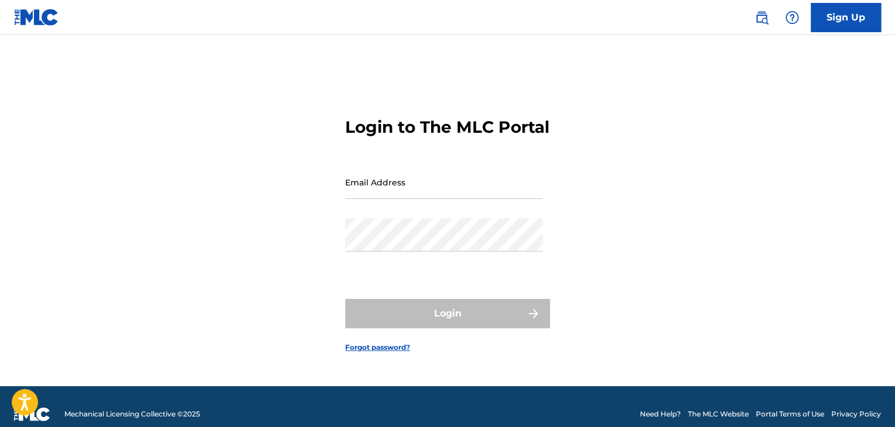
click at [453, 182] on input "Email Address" at bounding box center [444, 181] width 198 height 33
type input "[EMAIL_ADDRESS][DOMAIN_NAME]"
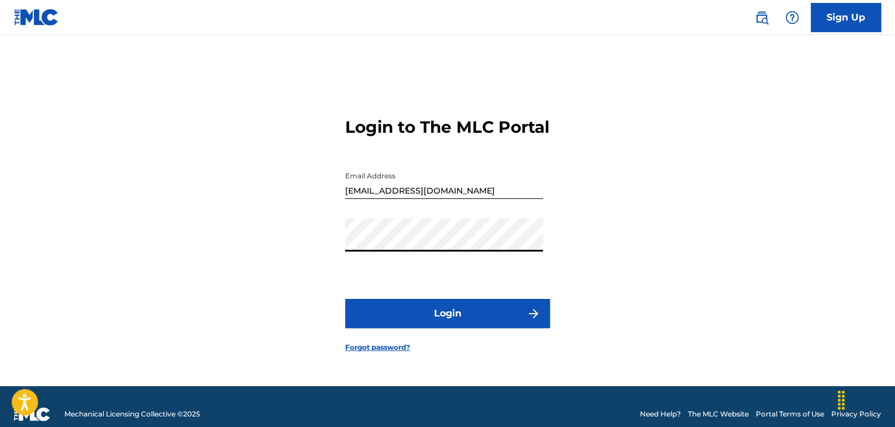
click at [461, 328] on button "Login" at bounding box center [447, 313] width 205 height 29
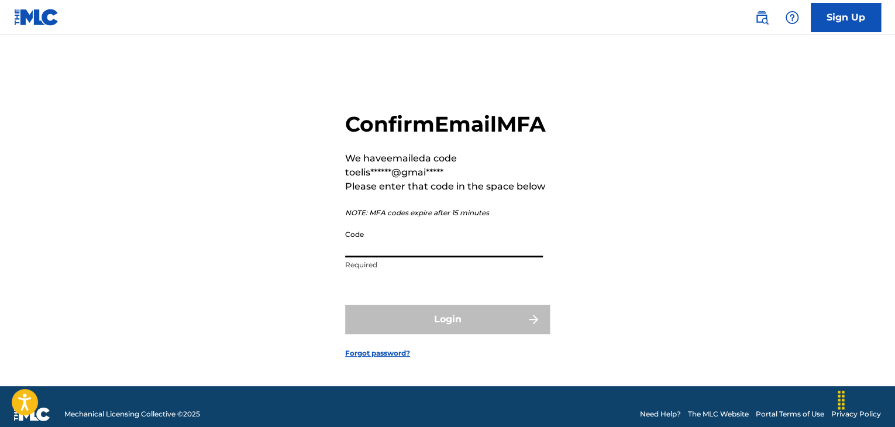
paste input "484061"
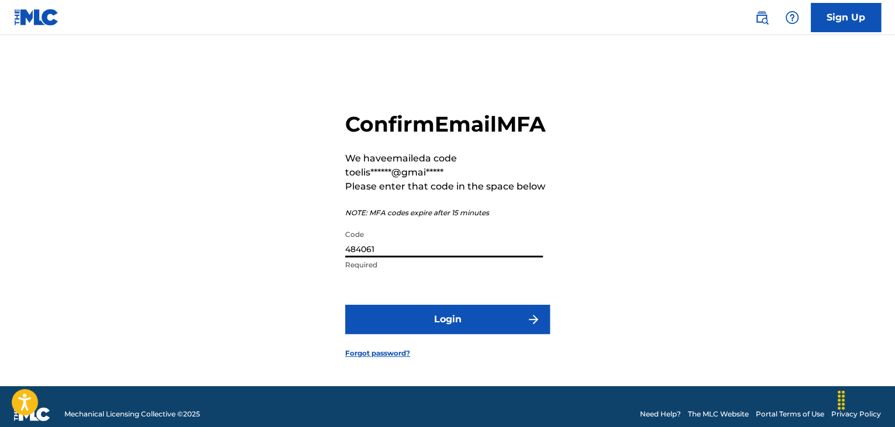
type input "484061"
click at [458, 334] on button "Login" at bounding box center [447, 319] width 205 height 29
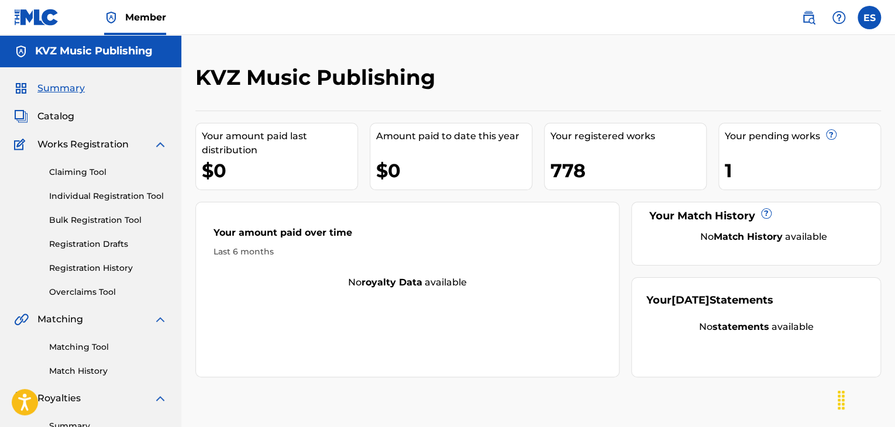
click at [98, 198] on link "Individual Registration Tool" at bounding box center [108, 196] width 118 height 12
drag, startPoint x: 98, startPoint y: 198, endPoint x: 167, endPoint y: 108, distance: 113.0
click at [98, 198] on link "Individual Registration Tool" at bounding box center [108, 196] width 118 height 12
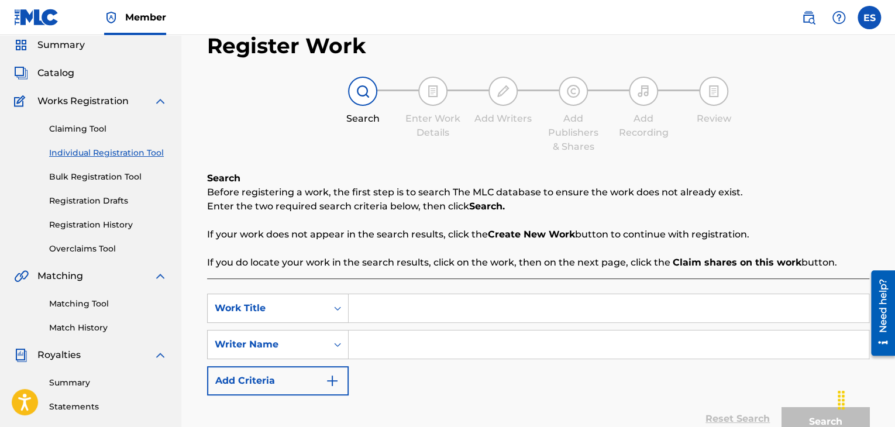
scroll to position [234, 0]
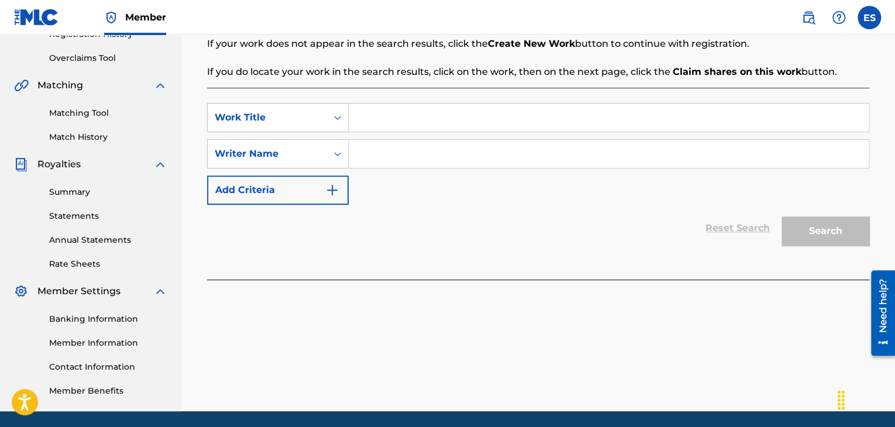
click at [388, 119] on input "Search Form" at bounding box center [608, 117] width 520 height 28
paste input "SLUSHAYTE HORA"
type input "SLUSHAYTE HORA"
click at [412, 132] on div "SLUSHAYTE HORA" at bounding box center [608, 117] width 520 height 29
click at [417, 155] on input "Search Form" at bounding box center [608, 154] width 520 height 28
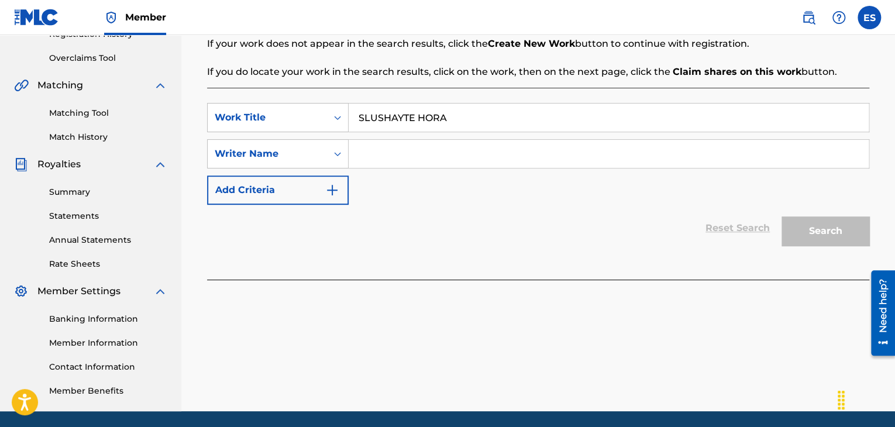
type input "[PERSON_NAME]"
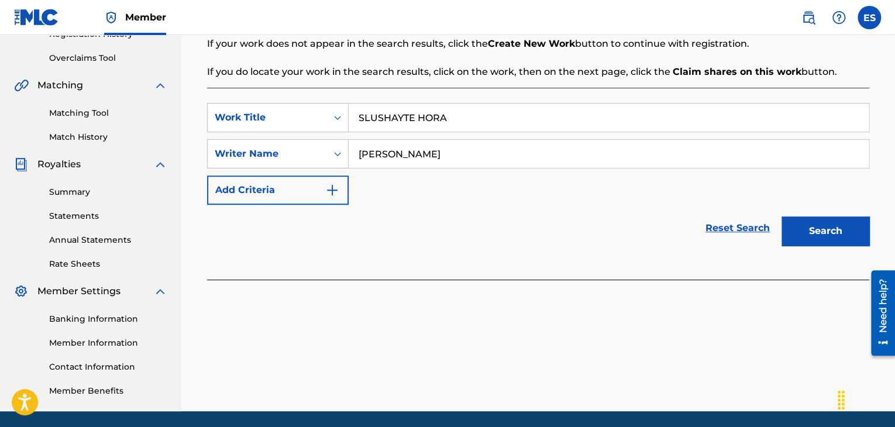
click at [823, 220] on button "Search" at bounding box center [825, 230] width 88 height 29
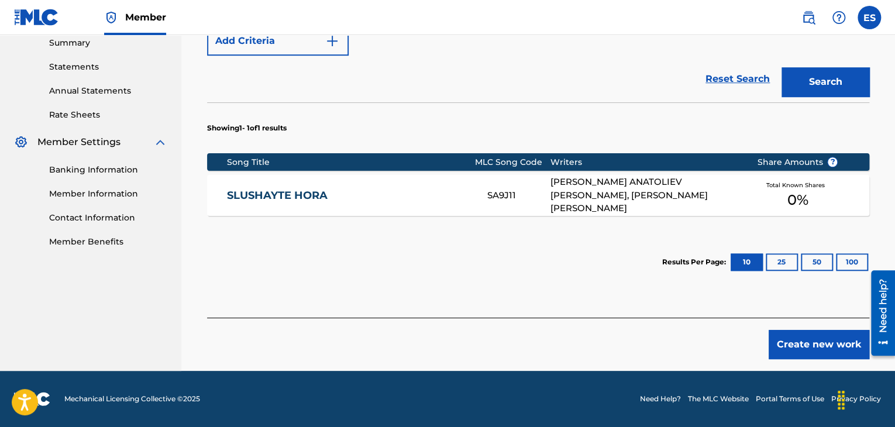
click at [826, 338] on button "Create new work" at bounding box center [818, 344] width 101 height 29
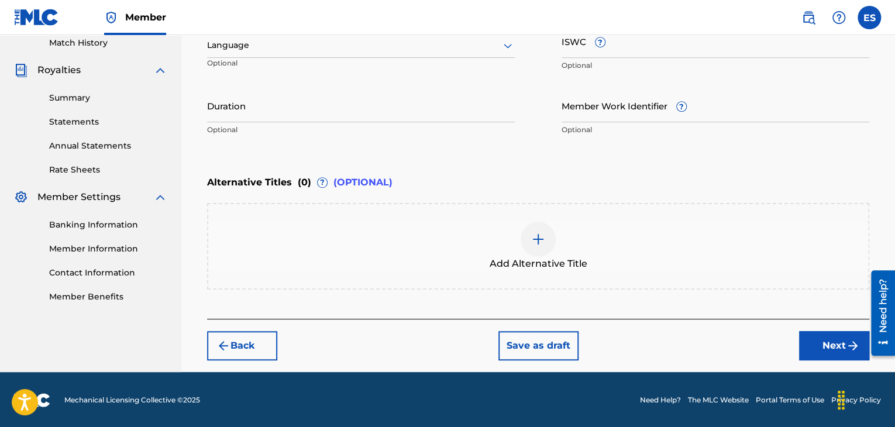
click at [289, 48] on div at bounding box center [361, 45] width 308 height 15
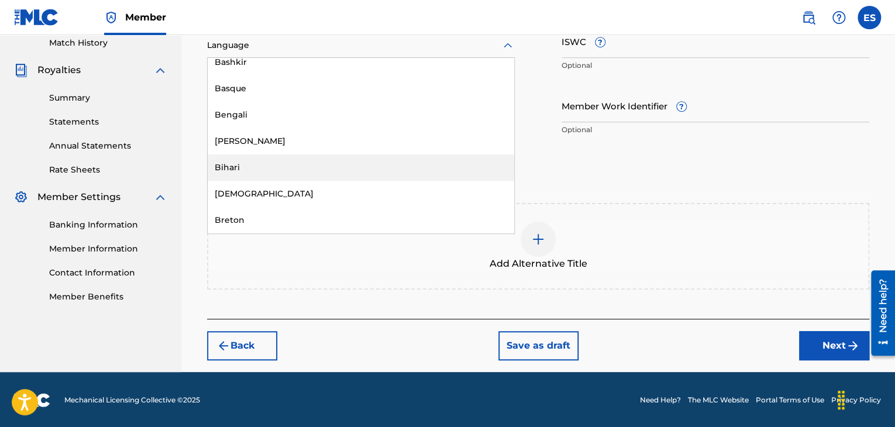
scroll to position [468, 0]
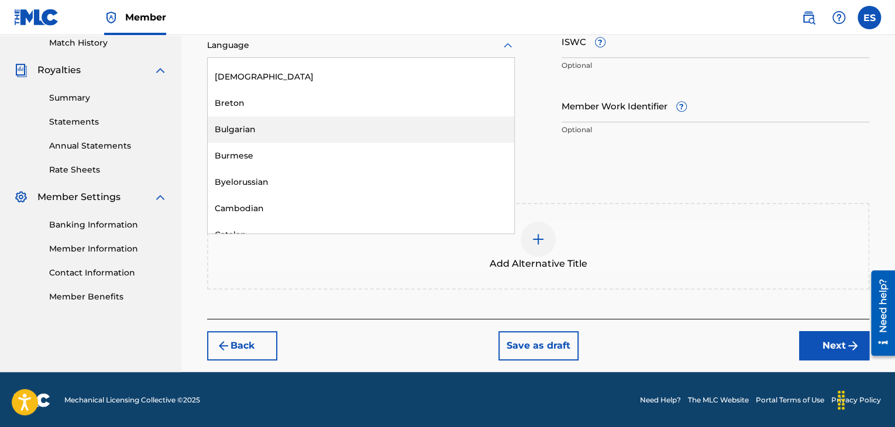
click at [295, 136] on div "Bulgarian" at bounding box center [361, 129] width 306 height 26
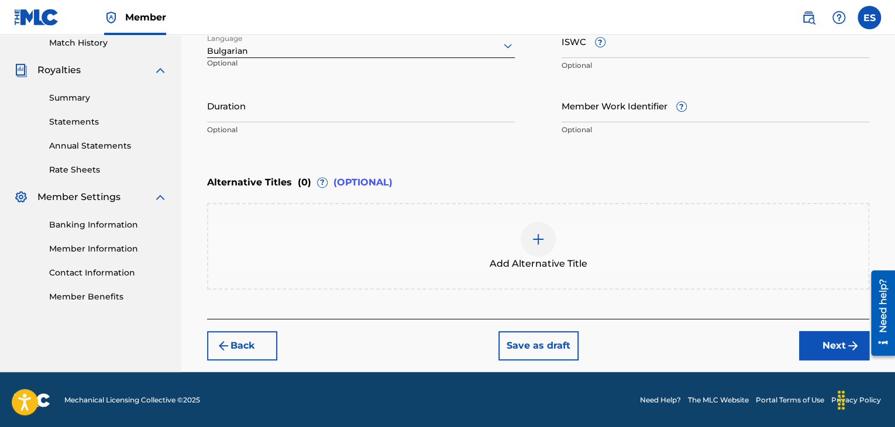
click at [606, 47] on input "ISWC ?" at bounding box center [715, 41] width 308 height 33
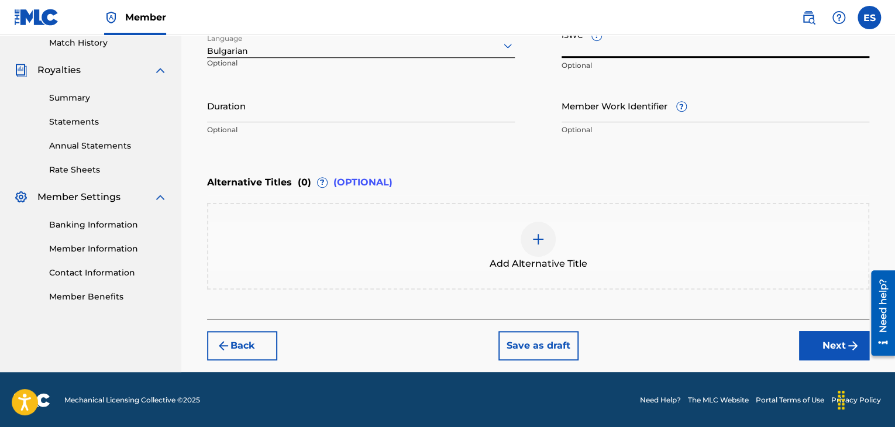
paste input "T9134005031"
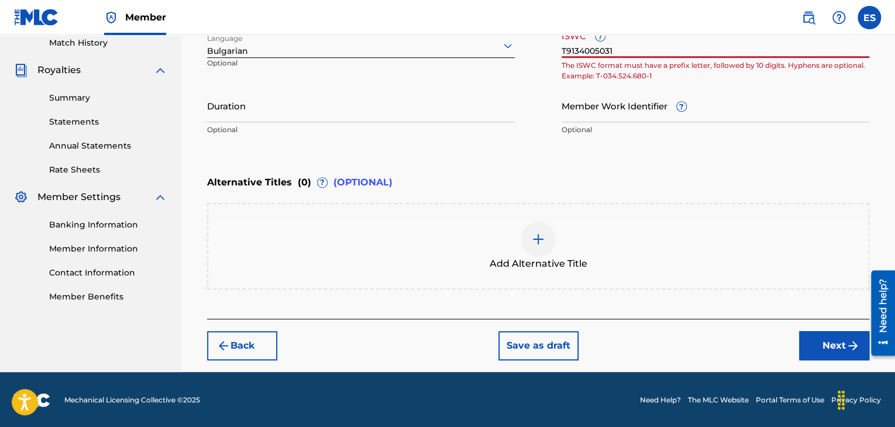
drag, startPoint x: 631, startPoint y: 49, endPoint x: 532, endPoint y: 33, distance: 100.7
click at [627, 49] on input "T9134005031" at bounding box center [715, 41] width 308 height 33
click at [537, 34] on div "Member ES ES [PERSON_NAME] [PERSON_NAME][EMAIL_ADDRESS][DOMAIN_NAME] Profile Lo…" at bounding box center [447, 50] width 895 height 756
type input "1"
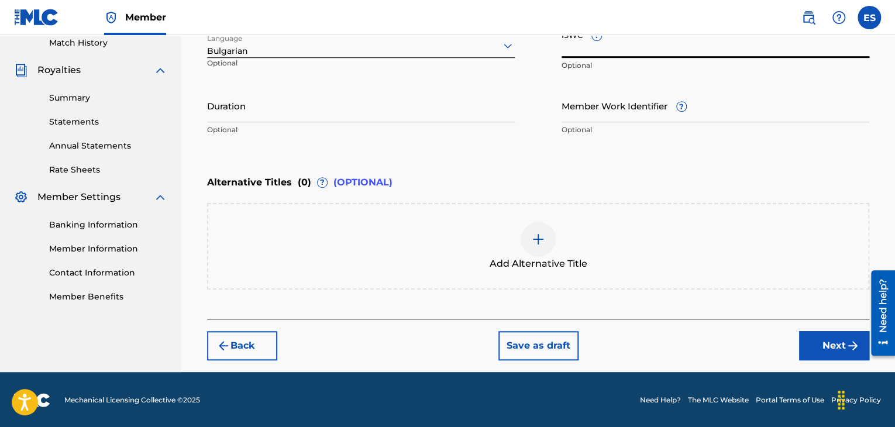
paste input "T9134005031"
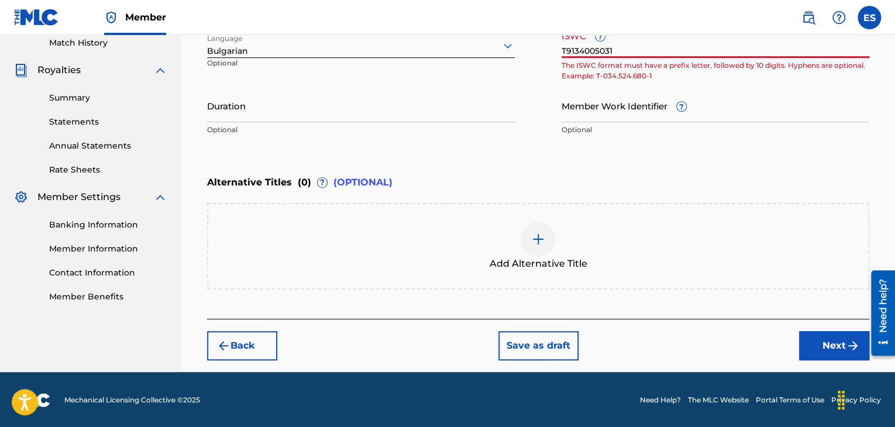
click at [561, 53] on input "T9134005031" at bounding box center [715, 41] width 308 height 33
click at [624, 50] on input "T9134005031" at bounding box center [715, 41] width 308 height 33
click at [571, 50] on input "T9134005031" at bounding box center [715, 41] width 308 height 33
click at [578, 47] on input "T9134005031" at bounding box center [715, 41] width 308 height 33
click at [589, 47] on input "T9134005031" at bounding box center [715, 41] width 308 height 33
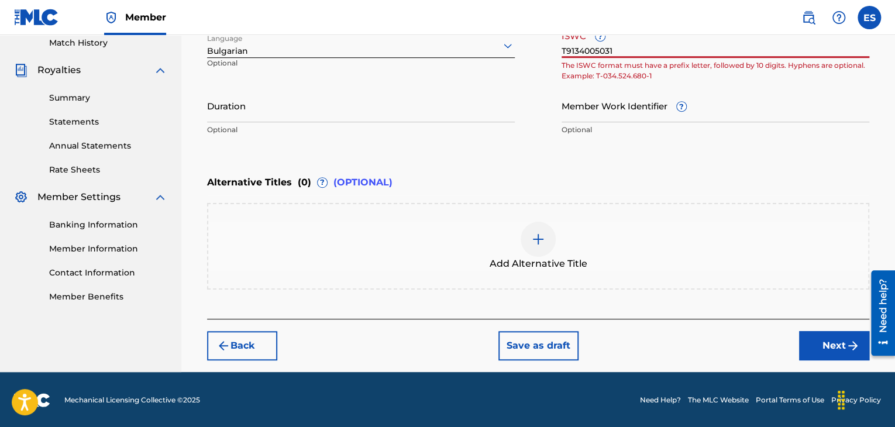
click at [597, 49] on input "T9134005031" at bounding box center [715, 41] width 308 height 33
click at [571, 51] on input "T9134005031" at bounding box center [715, 41] width 308 height 33
click at [578, 49] on input "T9134005031" at bounding box center [715, 41] width 308 height 33
click at [588, 50] on input "T9134005031" at bounding box center [715, 41] width 308 height 33
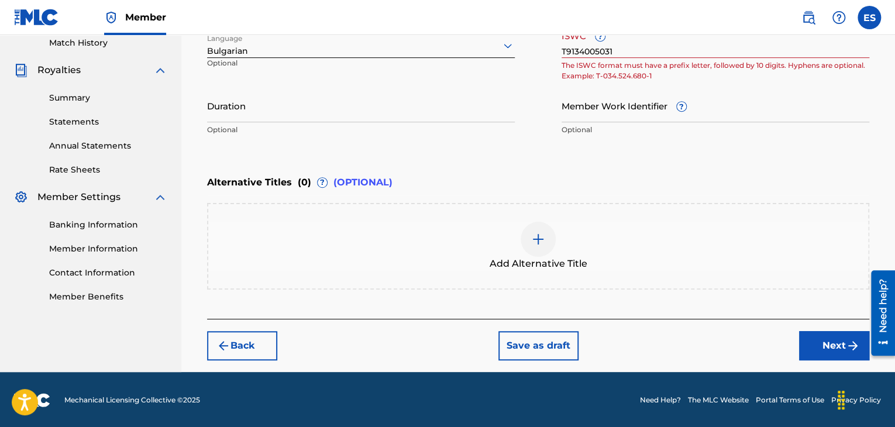
drag, startPoint x: 522, startPoint y: 172, endPoint x: 524, endPoint y: 165, distance: 6.7
click at [522, 172] on div "Alternative Titles ( 0 ) ? (OPTIONAL)" at bounding box center [538, 183] width 662 height 26
drag, startPoint x: 630, startPoint y: 51, endPoint x: 499, endPoint y: 59, distance: 131.2
click at [499, 59] on div "Work Title SLUSHAYTE HORA Required Language Bulgarian Optional ISWC ? T91340050…" at bounding box center [538, 50] width 662 height 181
paste input "text"
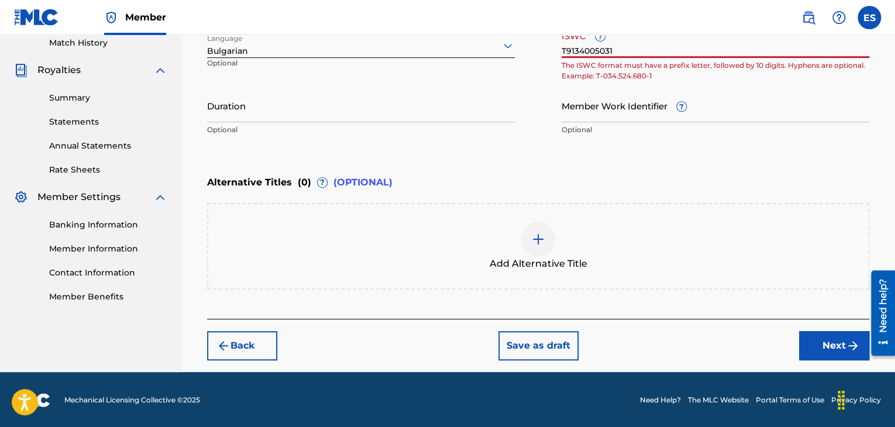
click at [564, 52] on input "T9134005031" at bounding box center [715, 41] width 308 height 33
type input "T9134005031"
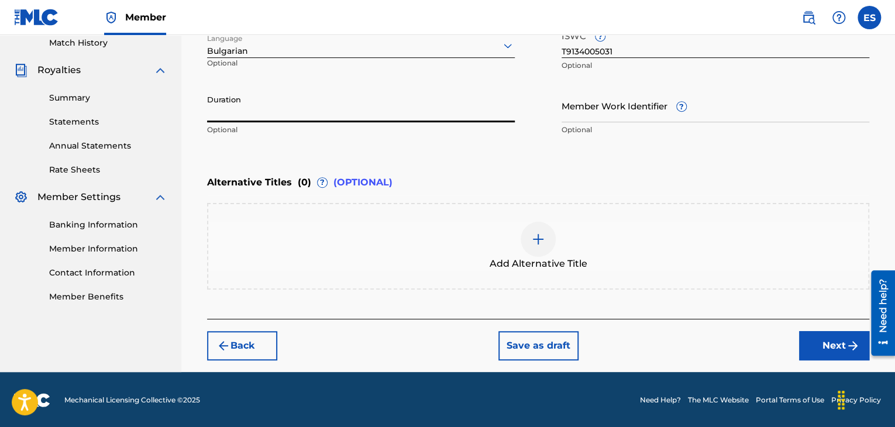
click at [405, 117] on input "Duration" at bounding box center [361, 105] width 308 height 33
type input "03:30"
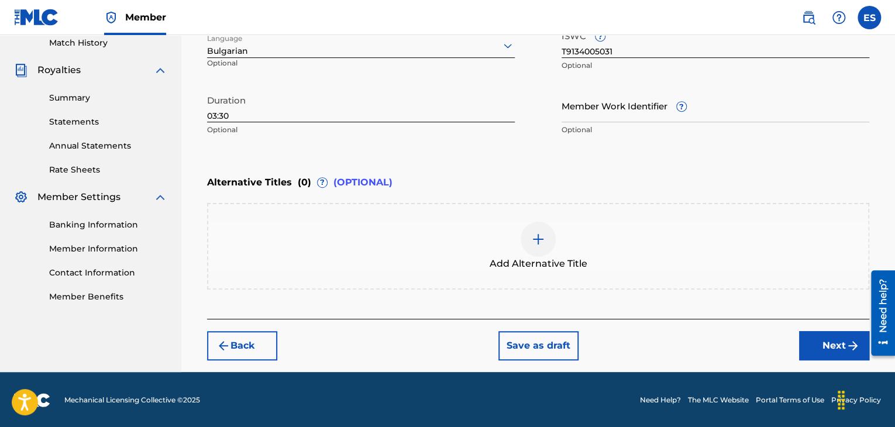
click at [536, 250] on div at bounding box center [537, 239] width 35 height 35
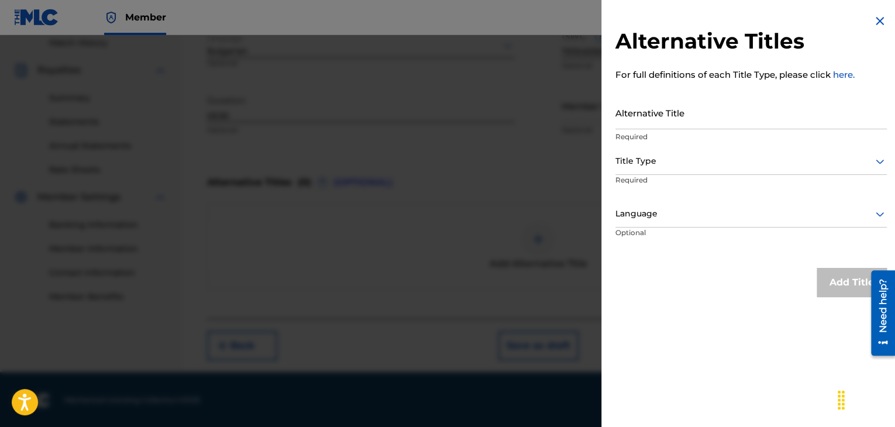
drag, startPoint x: 681, startPoint y: 134, endPoint x: 681, endPoint y: 126, distance: 7.6
click at [681, 127] on div "Alternative Title Required" at bounding box center [750, 122] width 271 height 53
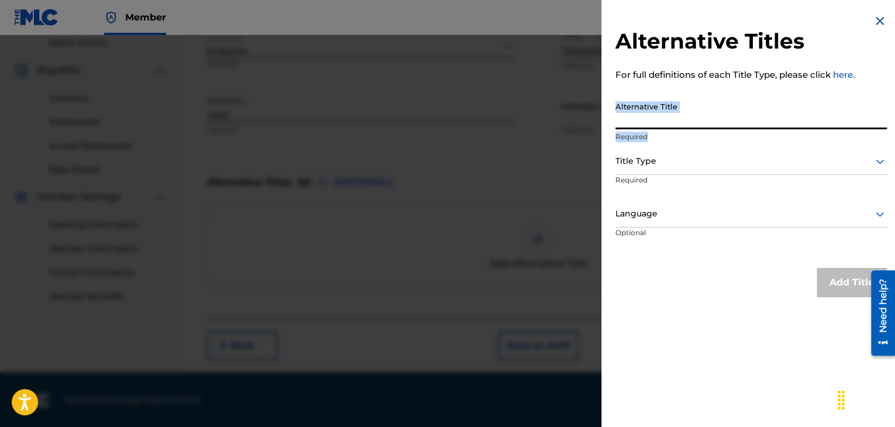
click at [680, 120] on input "Alternative Title" at bounding box center [750, 112] width 271 height 33
paste input "BGA262194205"
type input "BGA262194205"
drag, startPoint x: 689, startPoint y: 125, endPoint x: 569, endPoint y: 106, distance: 121.2
click at [569, 106] on div "Alternative Titles For full definitions of each Title Type, please click here. …" at bounding box center [447, 231] width 895 height 392
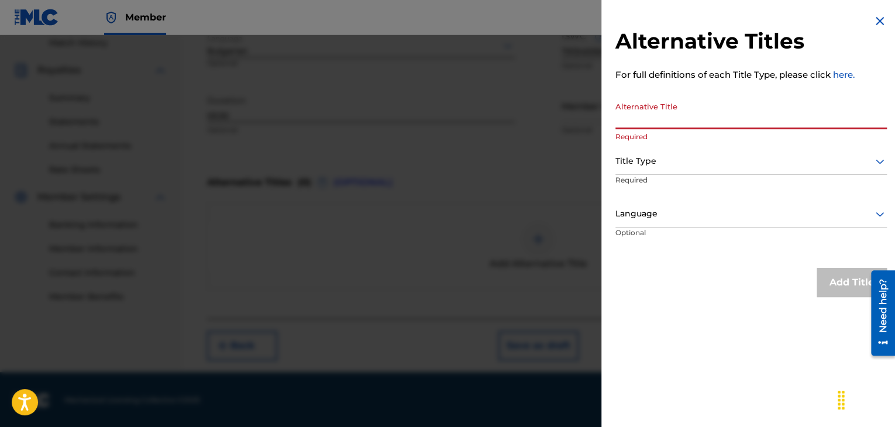
paste input "СЛУШАЙТЕ ХОРА"
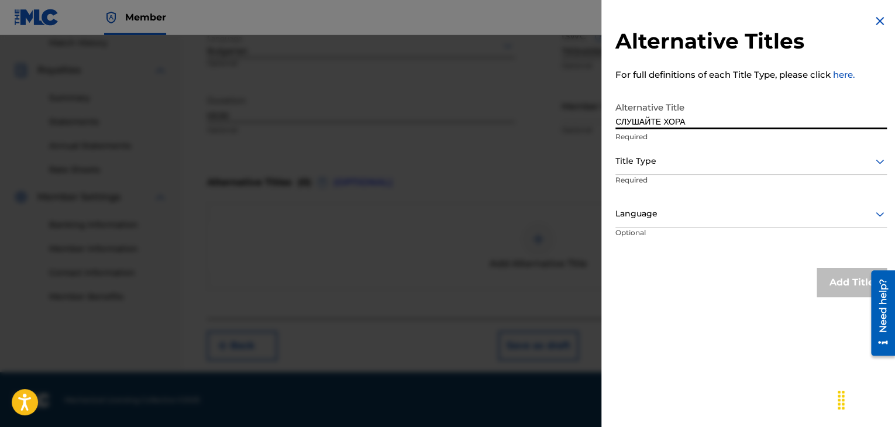
type input "СЛУШАЙТЕ ХОРА"
click at [664, 159] on div at bounding box center [750, 161] width 271 height 15
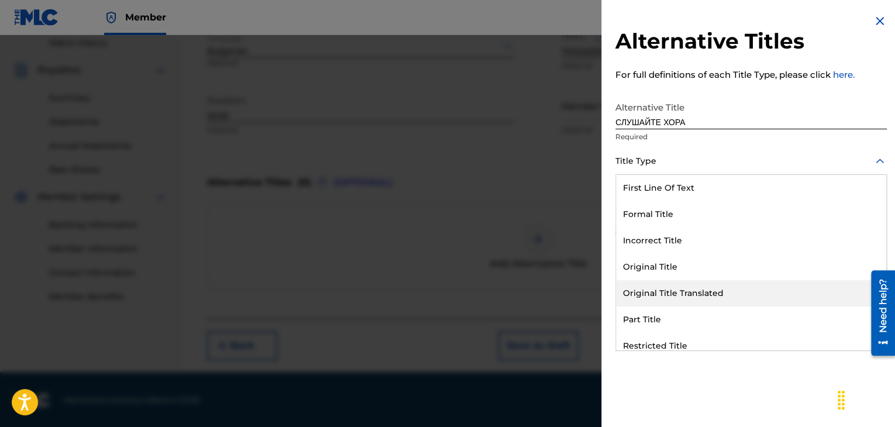
click at [686, 288] on div "Original Title Translated" at bounding box center [751, 293] width 270 height 26
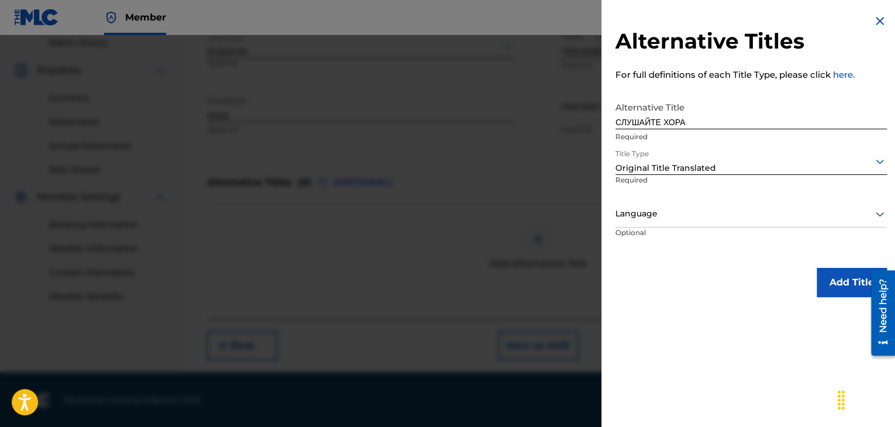
click at [657, 216] on div at bounding box center [750, 213] width 271 height 15
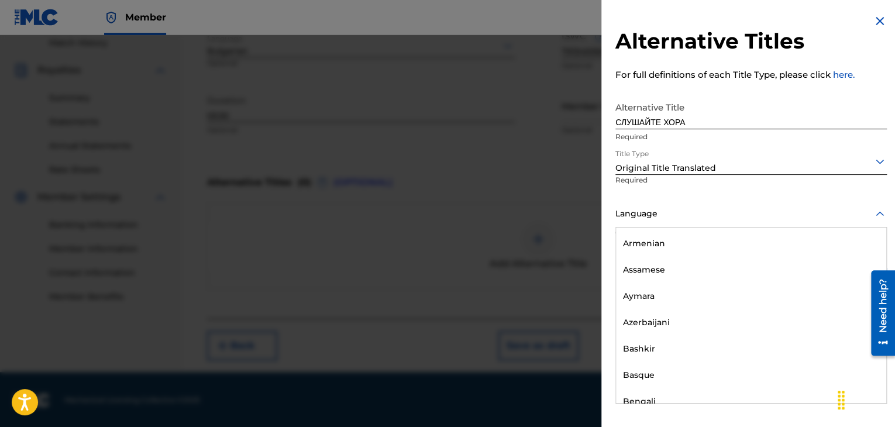
scroll to position [526, 0]
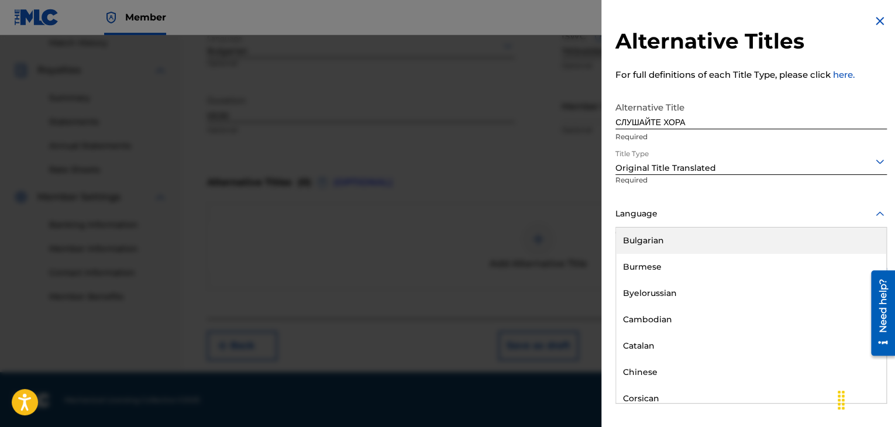
click at [655, 243] on div "Bulgarian" at bounding box center [751, 240] width 270 height 26
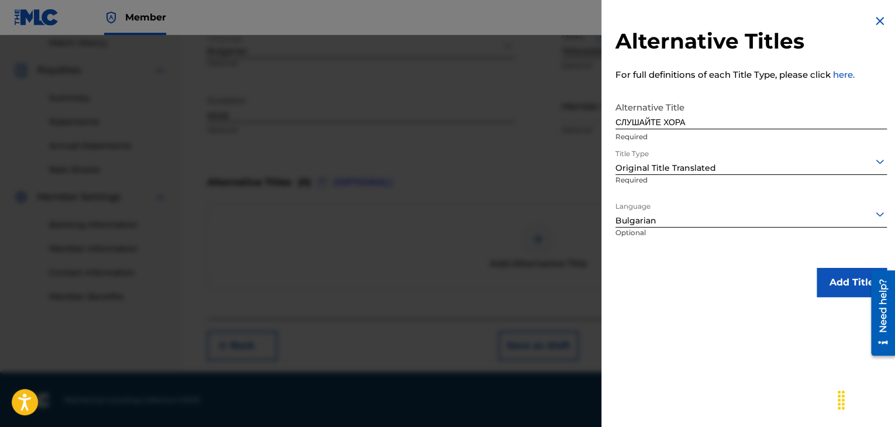
click at [830, 286] on button "Add Title" at bounding box center [851, 282] width 70 height 29
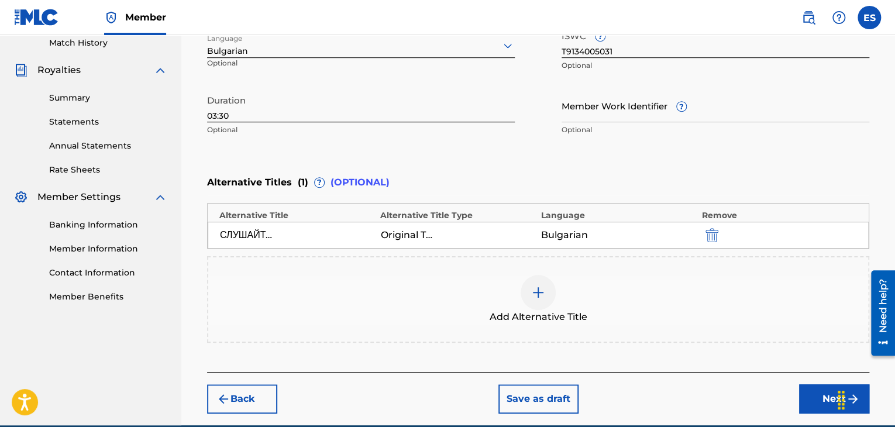
click at [800, 392] on button "Next" at bounding box center [834, 398] width 70 height 29
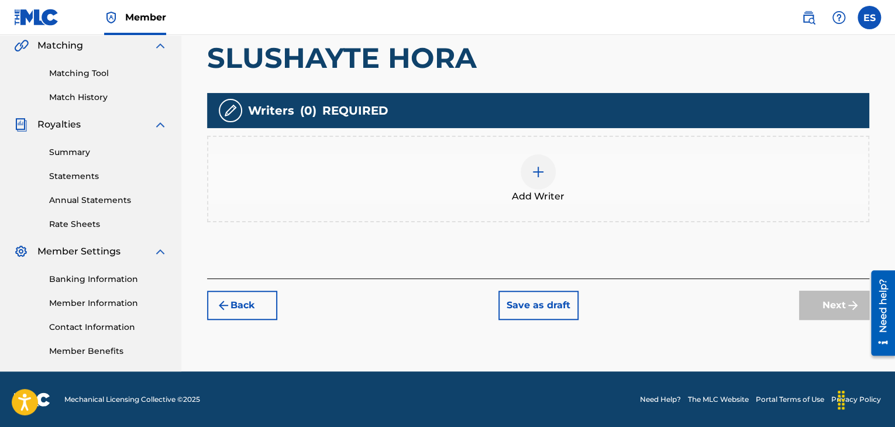
scroll to position [274, 0]
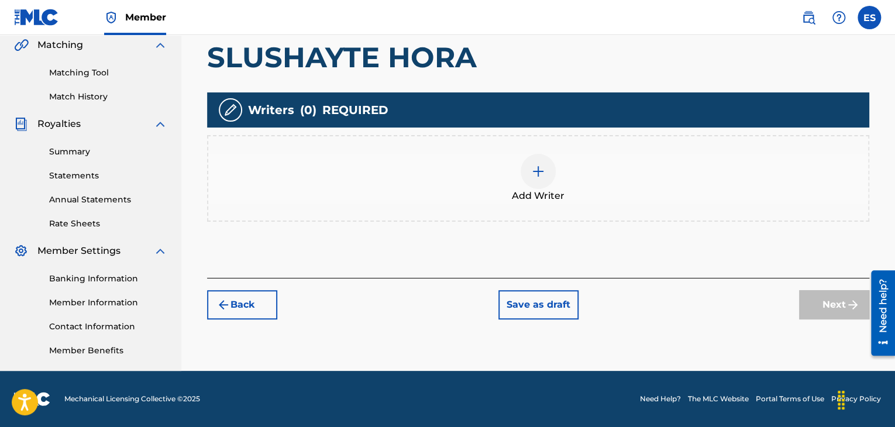
click at [536, 181] on div at bounding box center [537, 171] width 35 height 35
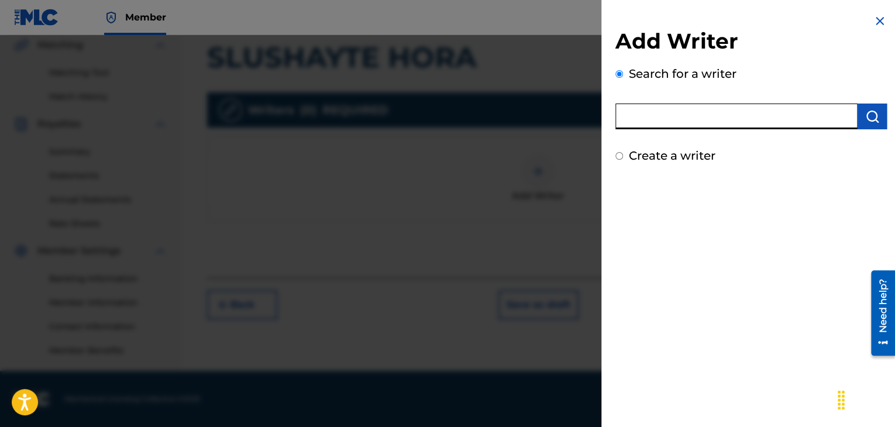
click at [726, 120] on input "text" at bounding box center [736, 116] width 242 height 26
paste input "00258906432"
type input "00258906432"
click at [746, 263] on div "Add Writer Search for a writer 00258906432 Create a writer" at bounding box center [750, 213] width 299 height 427
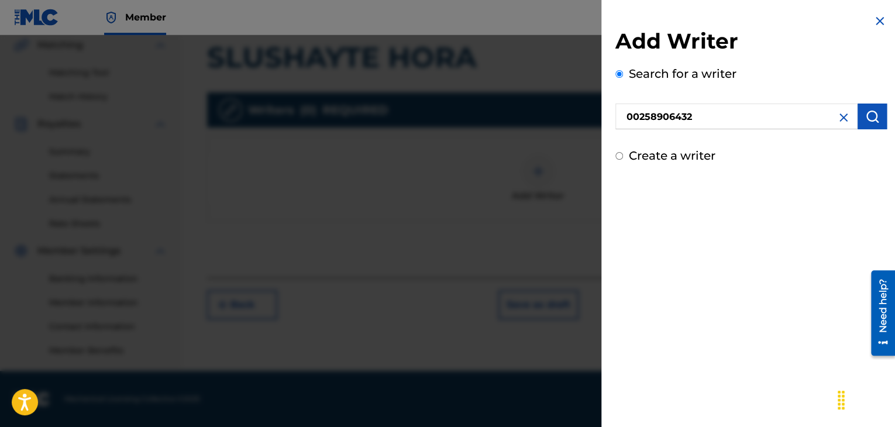
click at [866, 113] on img "submit" at bounding box center [872, 116] width 14 height 14
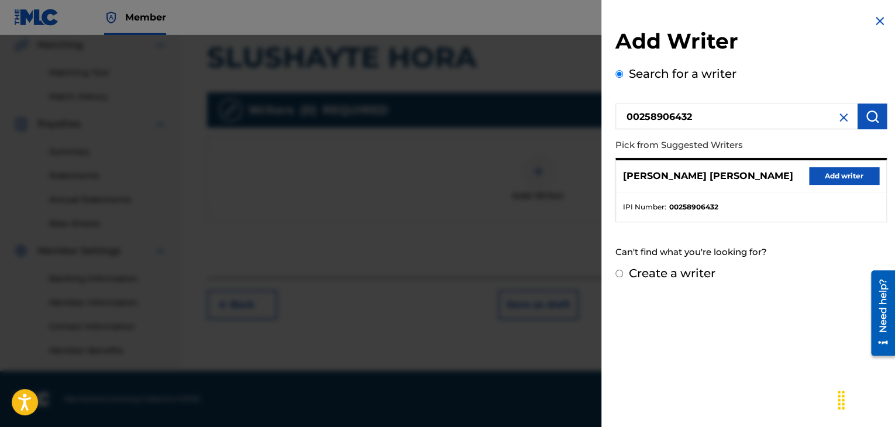
click at [830, 174] on button "Add writer" at bounding box center [844, 176] width 70 height 18
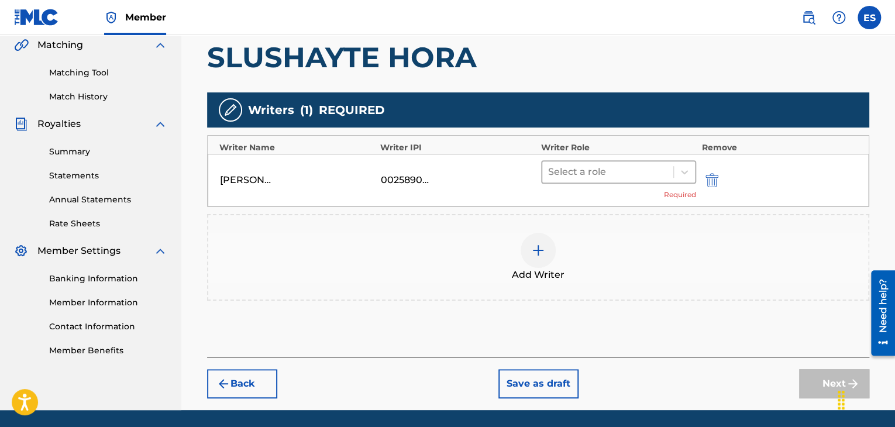
click at [612, 175] on div at bounding box center [607, 172] width 119 height 16
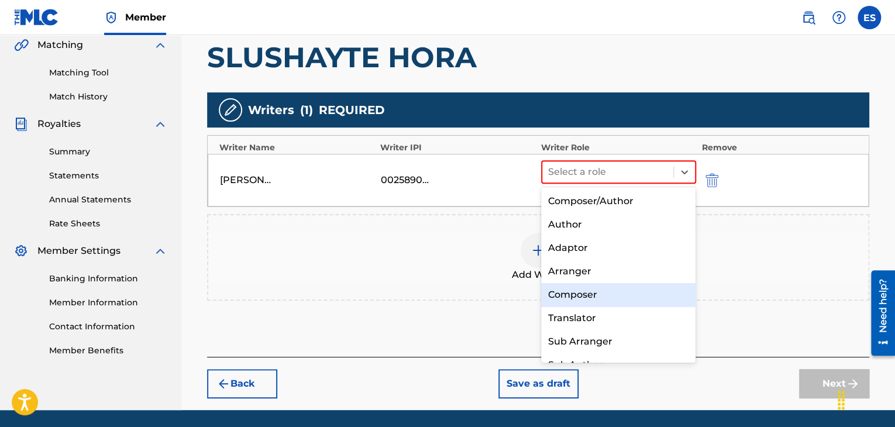
click at [582, 299] on div "Composer" at bounding box center [618, 294] width 155 height 23
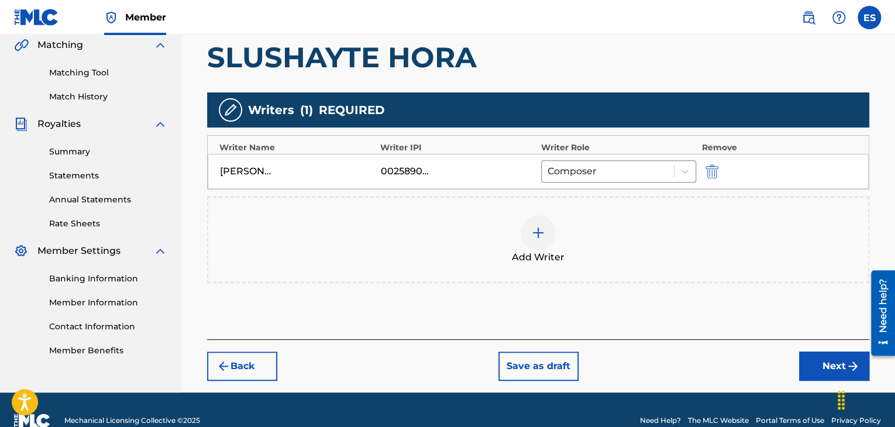
click at [541, 240] on div at bounding box center [537, 232] width 35 height 35
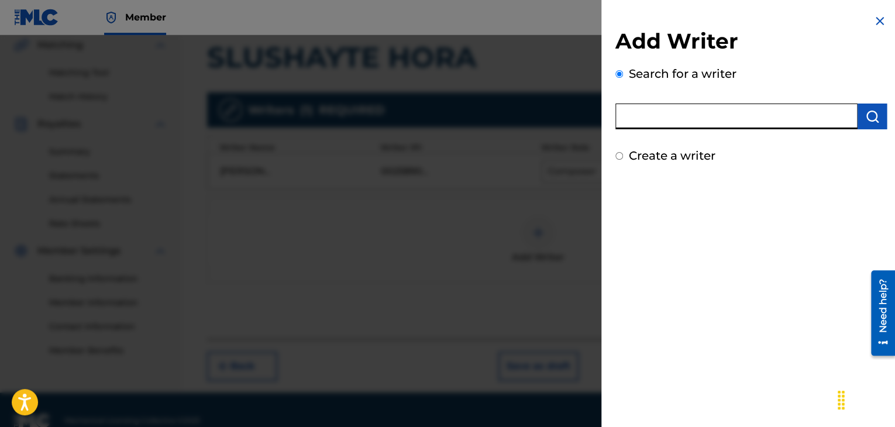
click at [740, 117] on input "text" at bounding box center [736, 116] width 242 height 26
paste input "00143911194"
type input "00143911194"
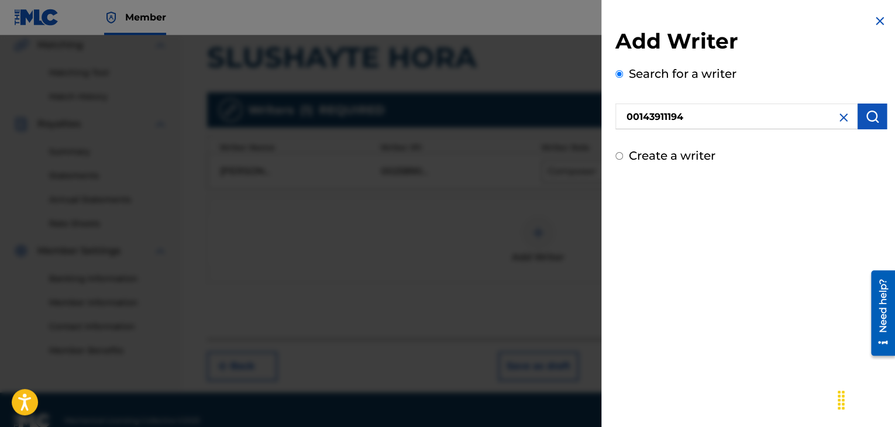
click at [860, 117] on button "submit" at bounding box center [871, 116] width 29 height 26
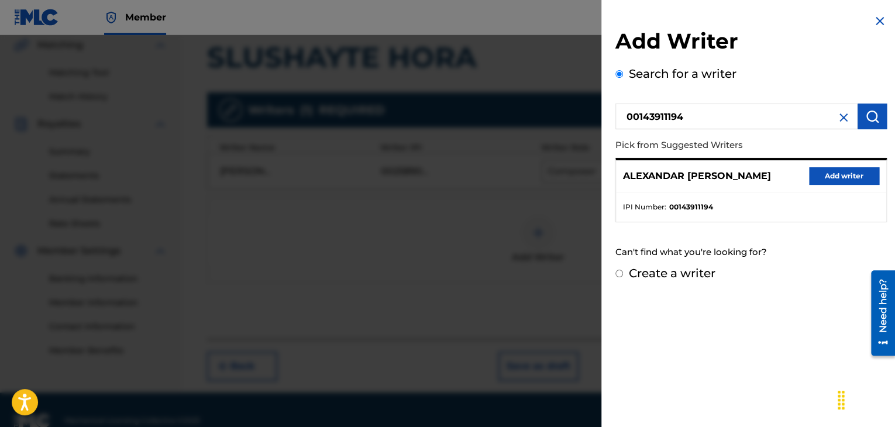
click at [809, 182] on button "Add writer" at bounding box center [844, 176] width 70 height 18
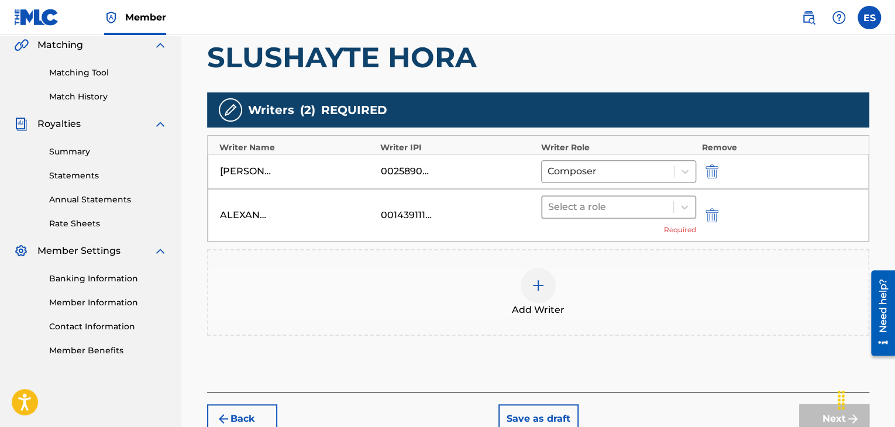
click at [621, 202] on div at bounding box center [607, 207] width 119 height 16
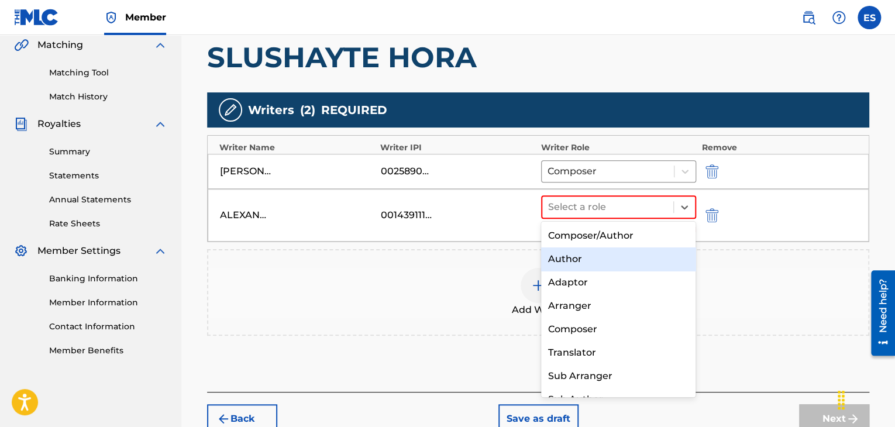
click at [605, 262] on div "Author" at bounding box center [618, 258] width 155 height 23
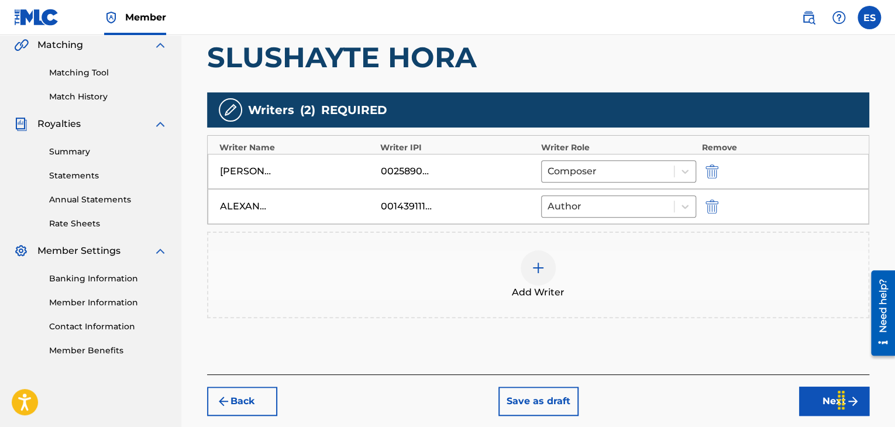
click at [807, 400] on button "Next" at bounding box center [834, 400] width 70 height 29
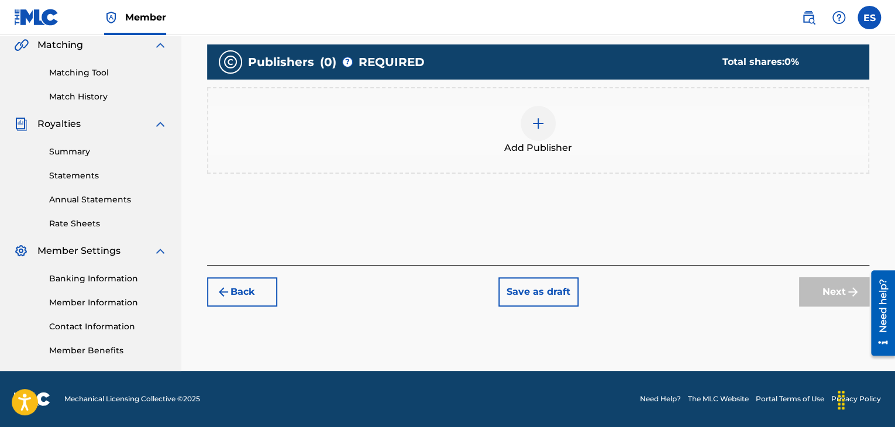
click at [536, 139] on div at bounding box center [537, 123] width 35 height 35
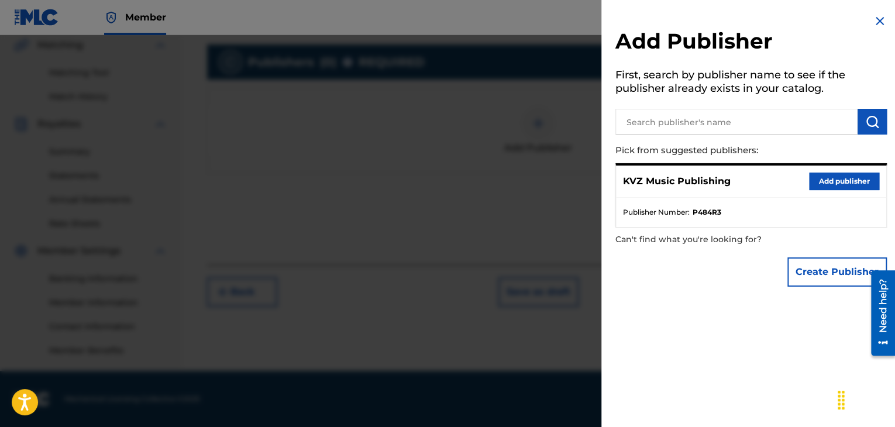
click at [827, 175] on button "Add publisher" at bounding box center [844, 181] width 70 height 18
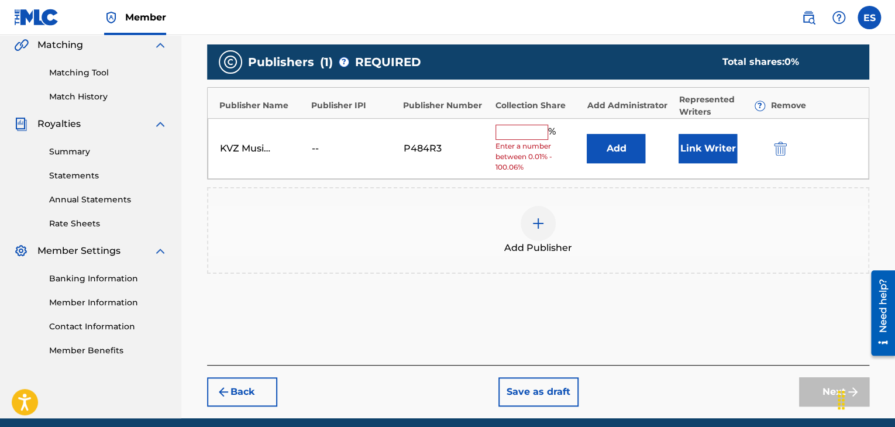
click at [522, 133] on input "text" at bounding box center [521, 132] width 53 height 15
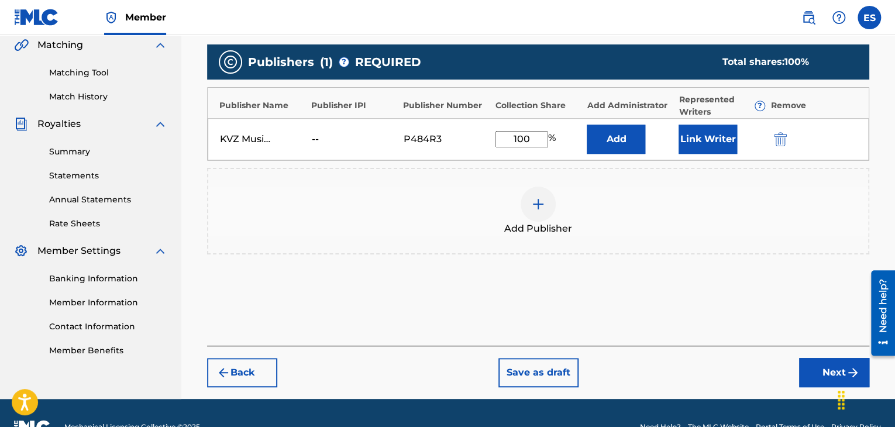
click at [529, 137] on input "100" at bounding box center [521, 139] width 53 height 16
drag, startPoint x: 535, startPoint y: 134, endPoint x: 384, endPoint y: 117, distance: 152.4
click at [388, 121] on div "KVZ Music Publishing -- P484R3 100 % Add Link Writer" at bounding box center [538, 139] width 661 height 42
click at [586, 125] on button "Add" at bounding box center [615, 139] width 58 height 29
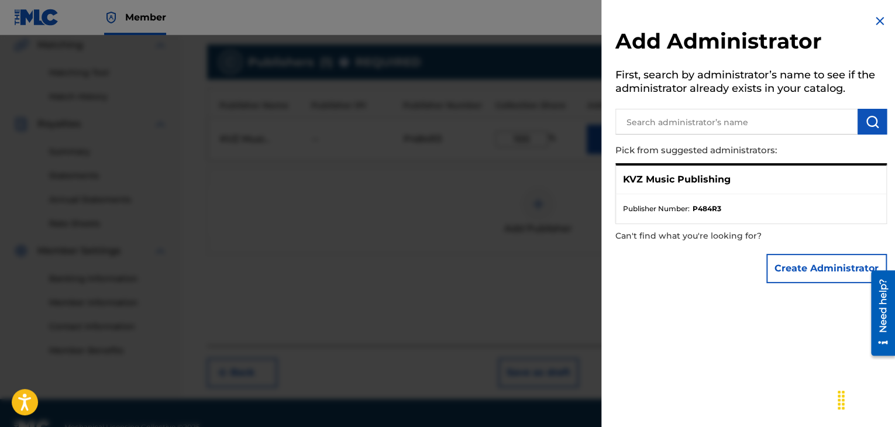
click at [873, 20] on img at bounding box center [879, 21] width 14 height 14
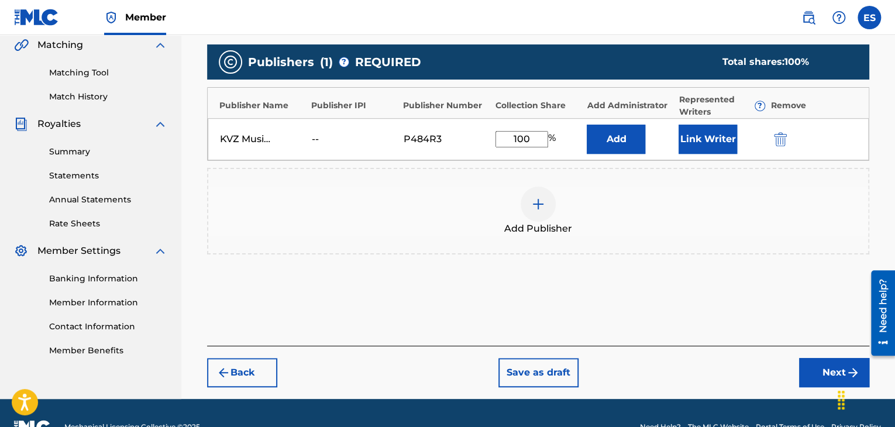
click at [530, 136] on input "100" at bounding box center [521, 139] width 53 height 16
drag, startPoint x: 530, startPoint y: 136, endPoint x: 300, endPoint y: 109, distance: 231.3
click at [323, 121] on div "KVZ Music Publishing -- P484R3 100 % Add Link Writer" at bounding box center [538, 139] width 661 height 42
type input "66.67"
drag, startPoint x: 828, startPoint y: 374, endPoint x: 736, endPoint y: 339, distance: 98.8
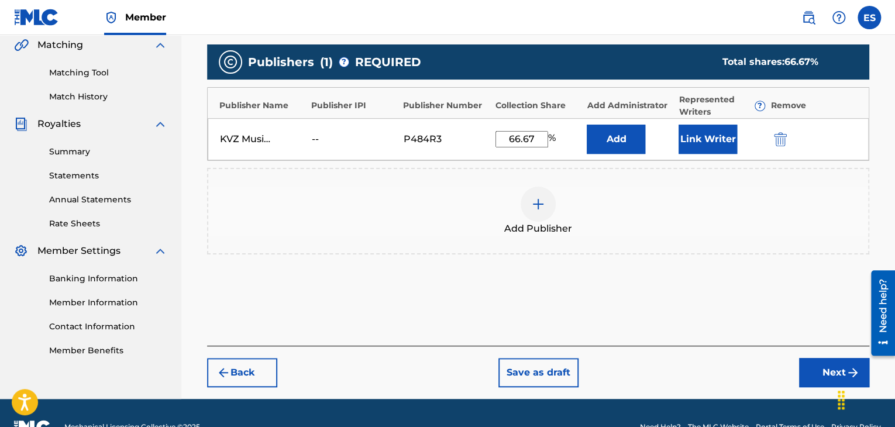
click at [827, 374] on button "Next" at bounding box center [834, 372] width 70 height 29
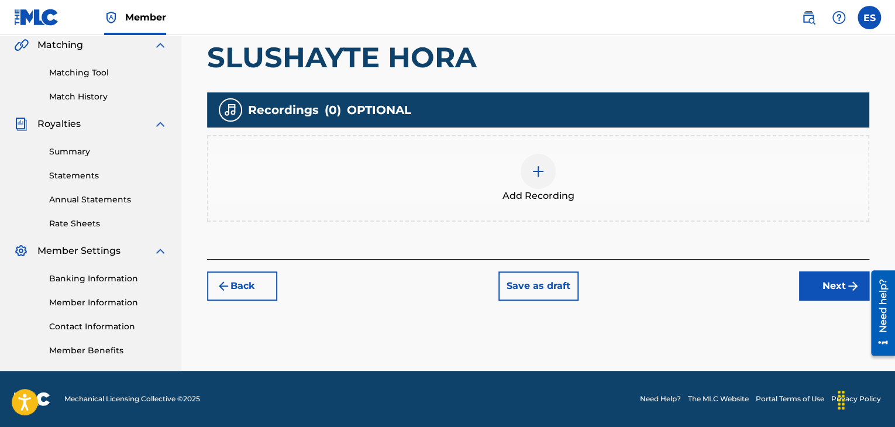
click at [540, 175] on img at bounding box center [538, 171] width 14 height 14
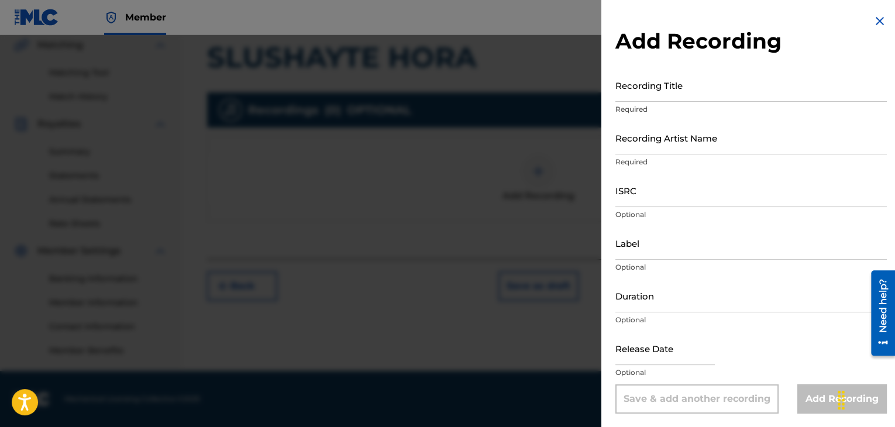
click at [881, 25] on img at bounding box center [879, 21] width 14 height 14
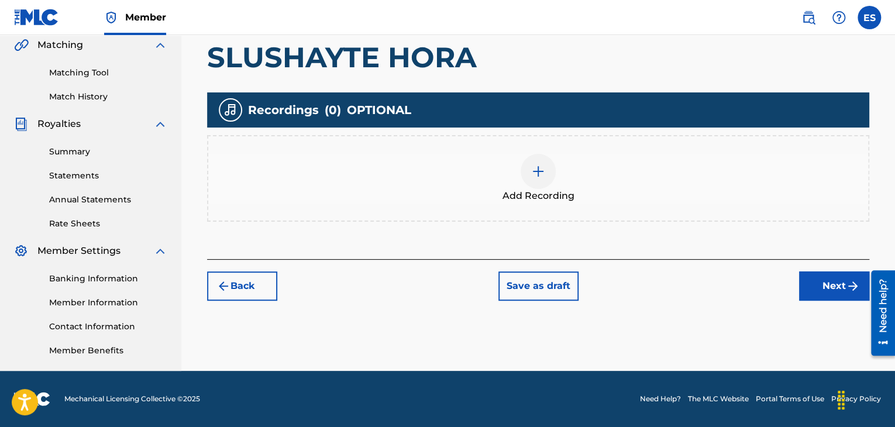
click at [809, 286] on button "Next" at bounding box center [834, 285] width 70 height 29
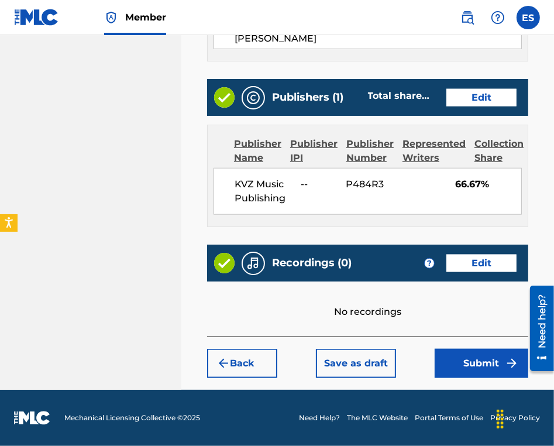
scroll to position [741, 0]
click at [479, 366] on button "Submit" at bounding box center [481, 362] width 94 height 29
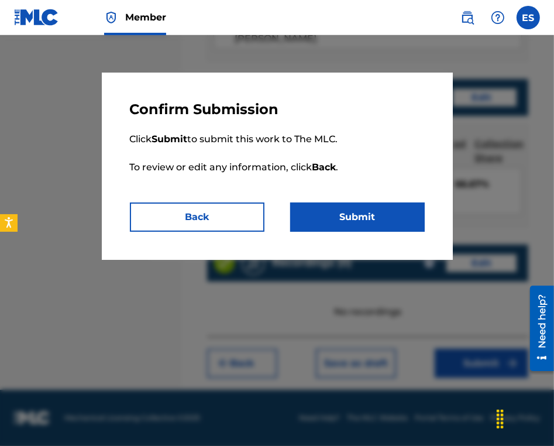
click at [391, 225] on button "Submit" at bounding box center [357, 216] width 134 height 29
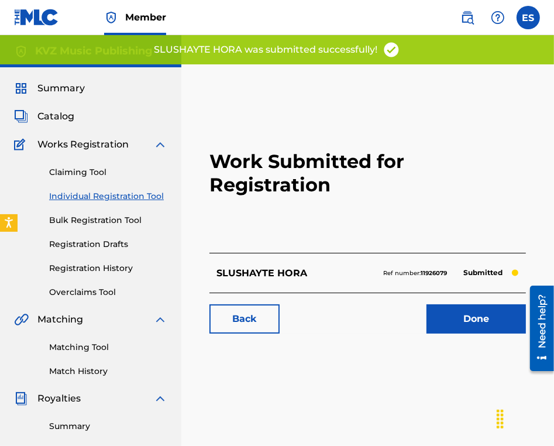
click at [143, 199] on link "Individual Registration Tool" at bounding box center [108, 196] width 118 height 12
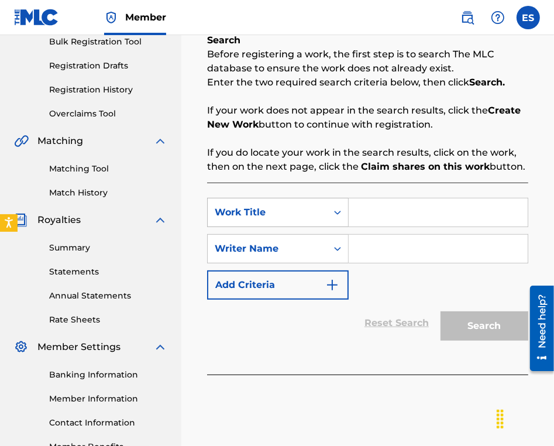
scroll to position [255, 0]
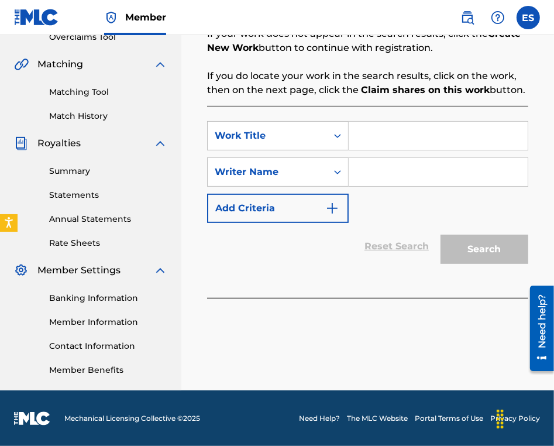
click at [386, 139] on input "Search Form" at bounding box center [437, 136] width 179 height 28
paste input "SNEGUT"
type input "SNEGUT"
click at [391, 172] on input "Search Form" at bounding box center [437, 172] width 179 height 28
type input "[PERSON_NAME]"
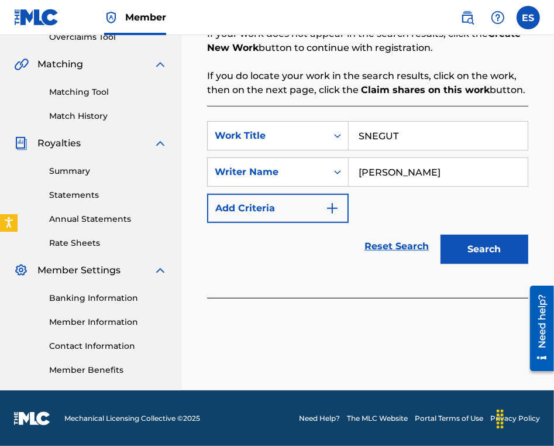
click at [454, 244] on button "Search" at bounding box center [484, 248] width 88 height 29
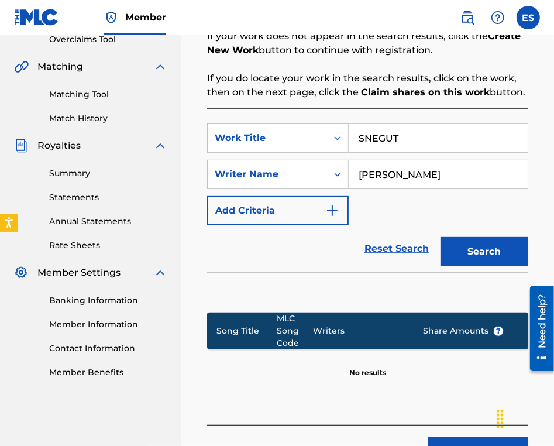
scroll to position [340, 0]
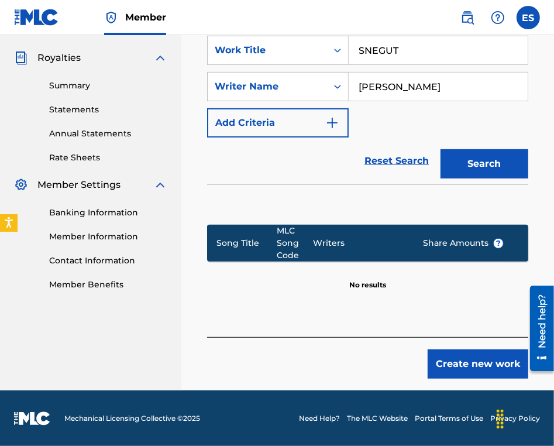
click at [463, 369] on button "Create new work" at bounding box center [477, 363] width 101 height 29
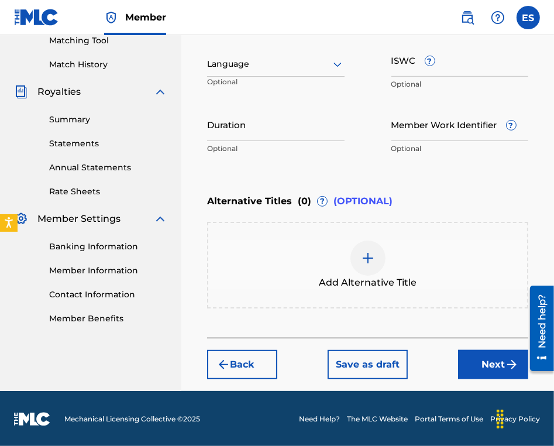
click at [271, 63] on div at bounding box center [275, 64] width 137 height 15
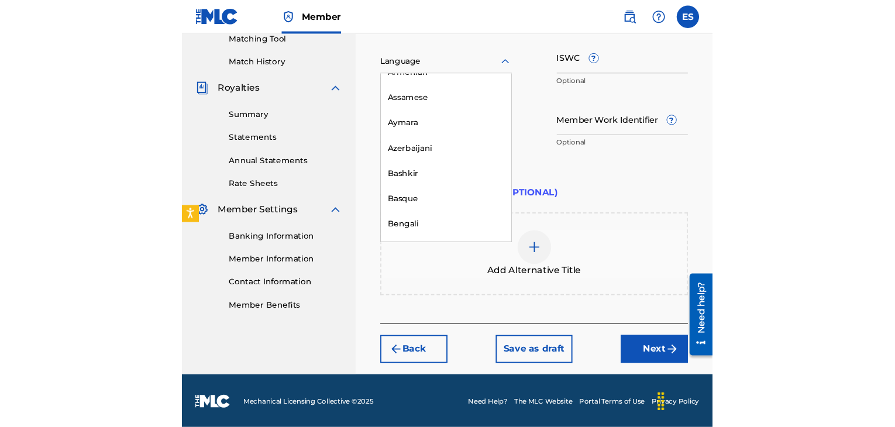
scroll to position [468, 0]
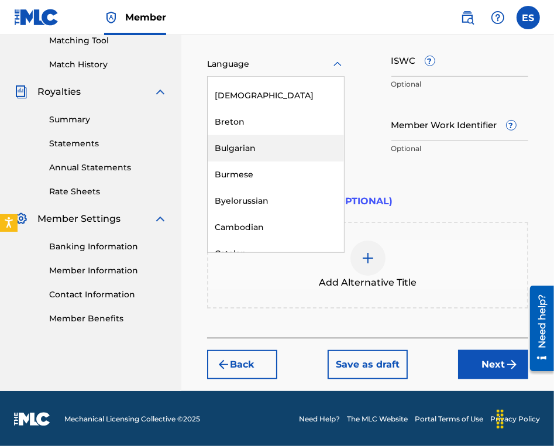
click at [274, 150] on div "Bulgarian" at bounding box center [276, 148] width 136 height 26
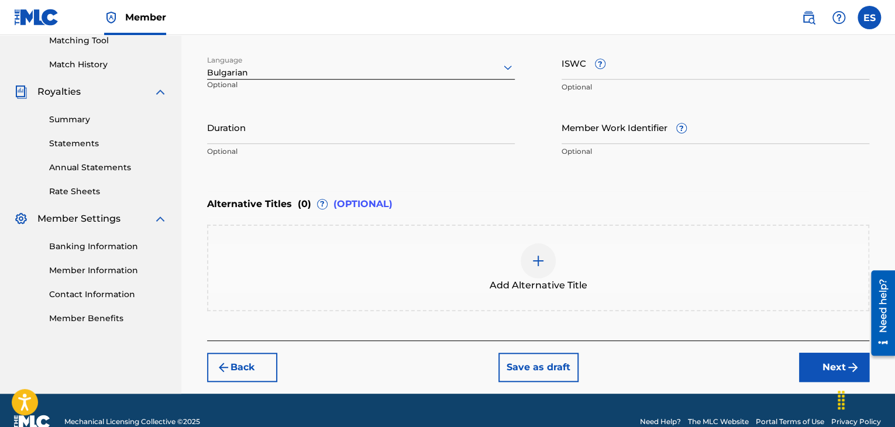
click at [358, 129] on input "Duration" at bounding box center [361, 127] width 308 height 33
type input "03:24"
click at [522, 261] on div at bounding box center [537, 260] width 35 height 35
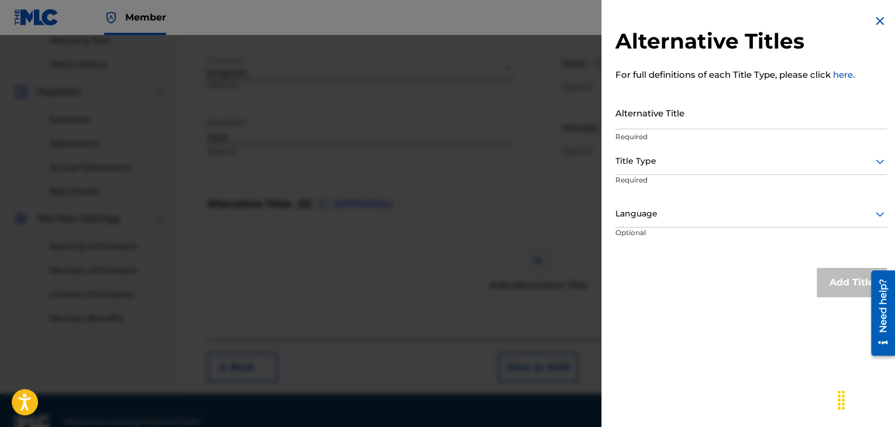
click at [692, 118] on input "Alternative Title" at bounding box center [750, 112] width 271 height 33
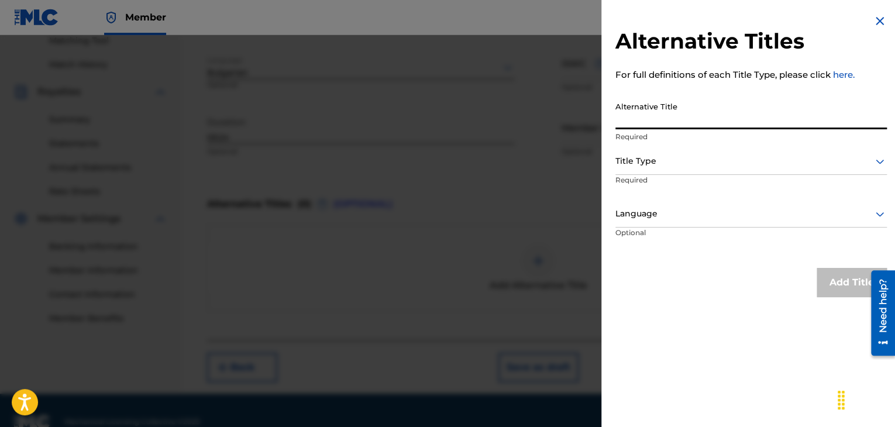
paste input "СНЕГЪТ"
type input "СНЕГЪТ"
click at [654, 164] on div at bounding box center [750, 161] width 271 height 15
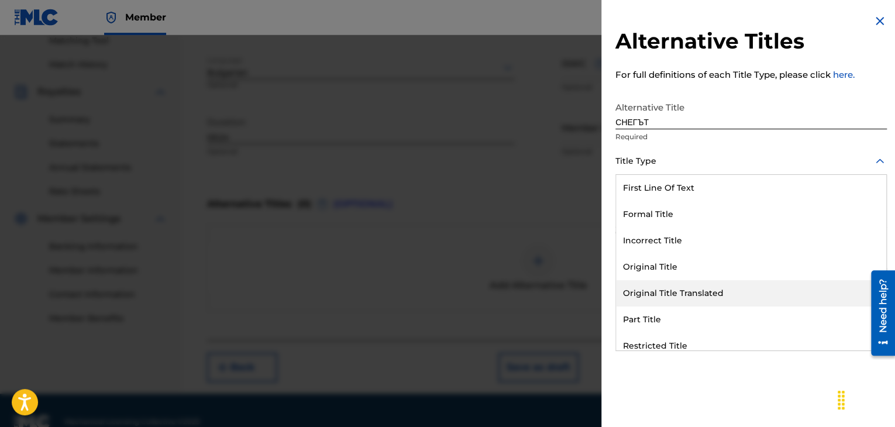
drag, startPoint x: 672, startPoint y: 292, endPoint x: 654, endPoint y: 220, distance: 73.7
click at [672, 291] on div "Original Title Translated" at bounding box center [751, 293] width 270 height 26
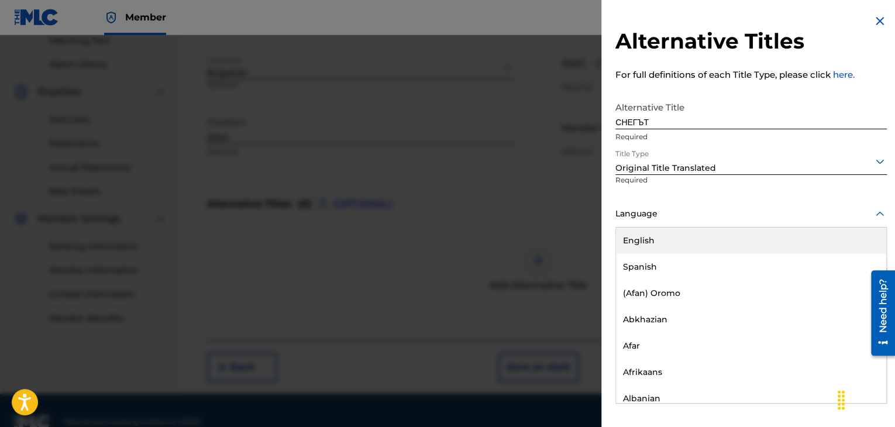
click at [652, 213] on div at bounding box center [750, 213] width 271 height 15
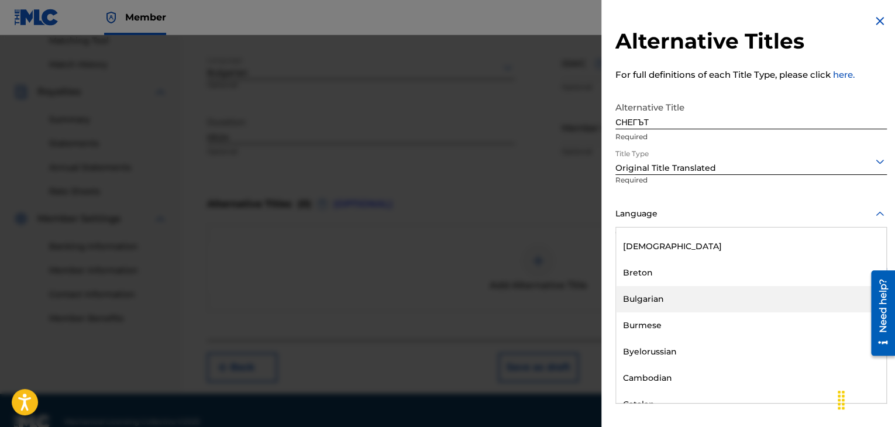
click at [658, 307] on div "Bulgarian" at bounding box center [751, 299] width 270 height 26
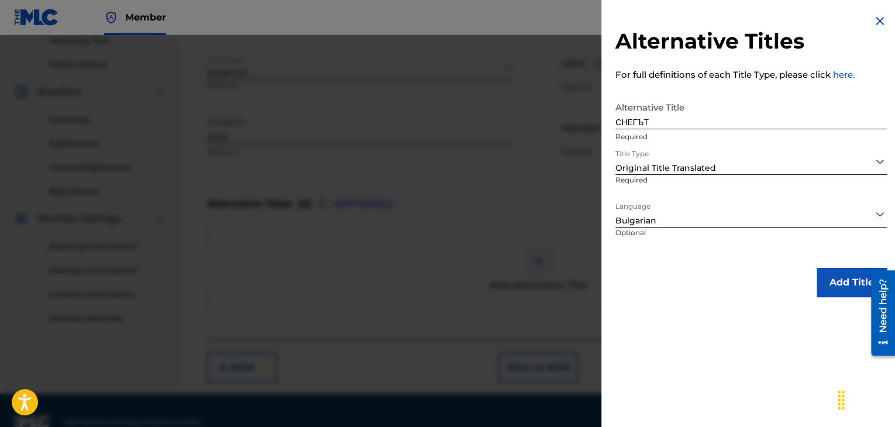
click at [819, 283] on button "Add Title" at bounding box center [851, 282] width 70 height 29
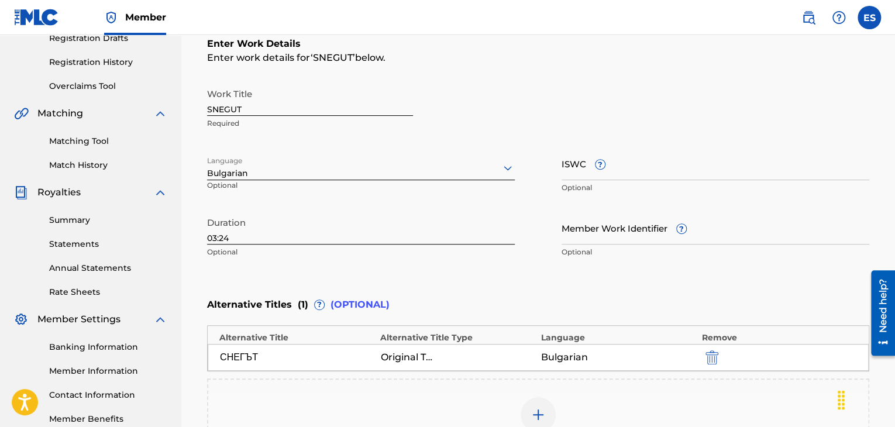
scroll to position [381, 0]
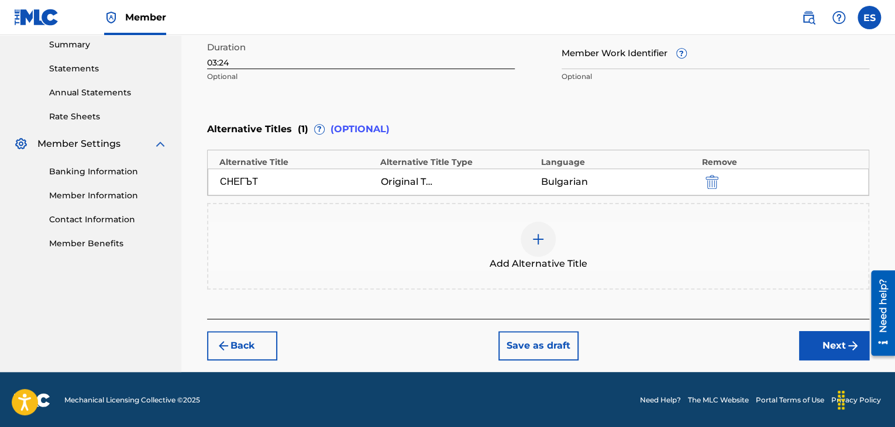
click at [836, 349] on button "Next" at bounding box center [834, 345] width 70 height 29
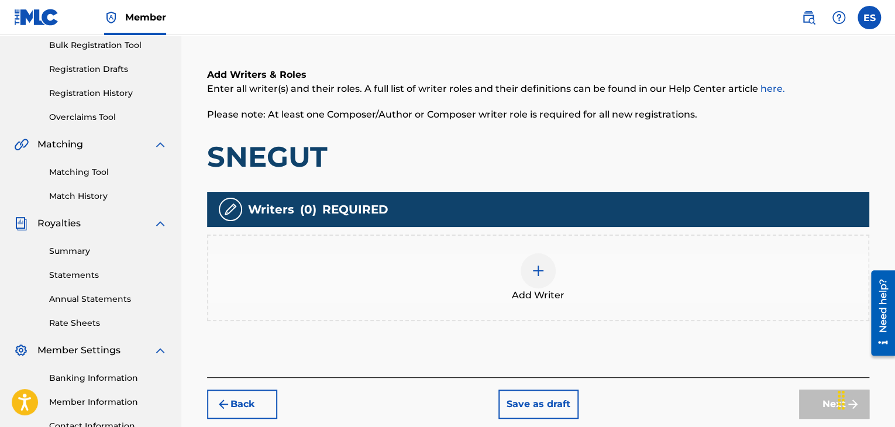
scroll to position [176, 0]
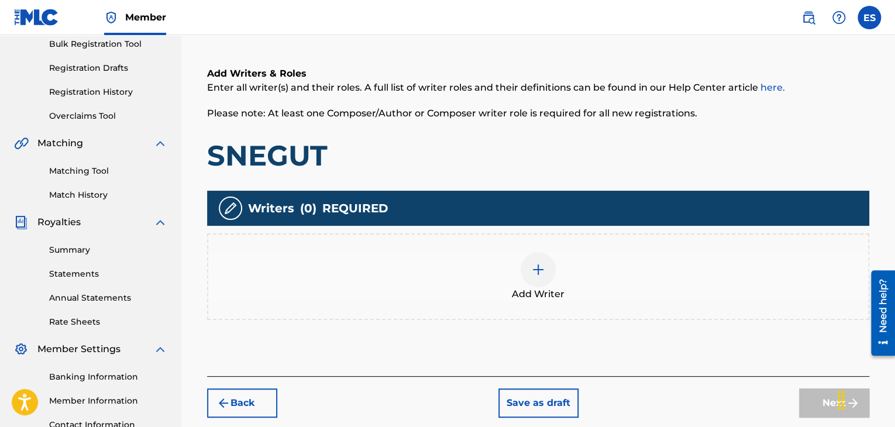
click at [551, 275] on div at bounding box center [537, 269] width 35 height 35
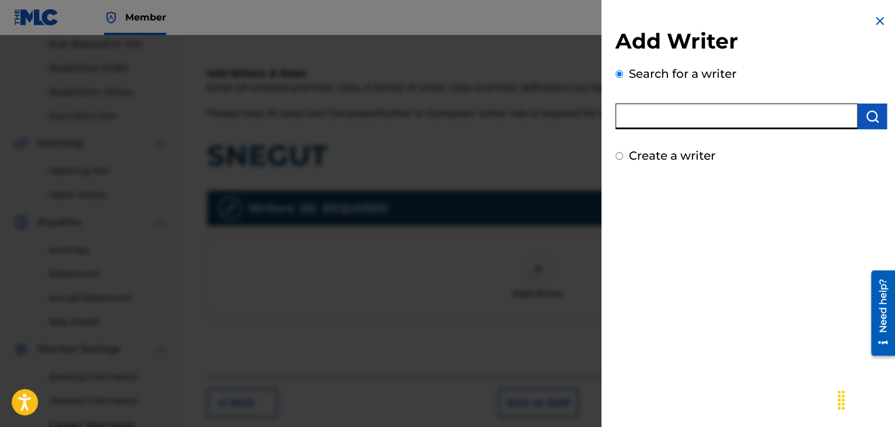
click at [732, 120] on input "text" at bounding box center [736, 116] width 242 height 26
paste input "00088981116"
click at [870, 114] on img "submit" at bounding box center [872, 116] width 14 height 14
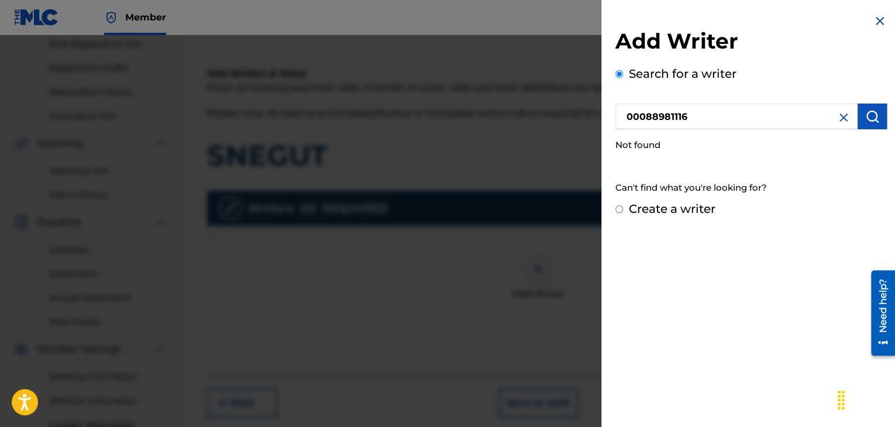
click at [630, 115] on input "00088981116" at bounding box center [736, 116] width 242 height 26
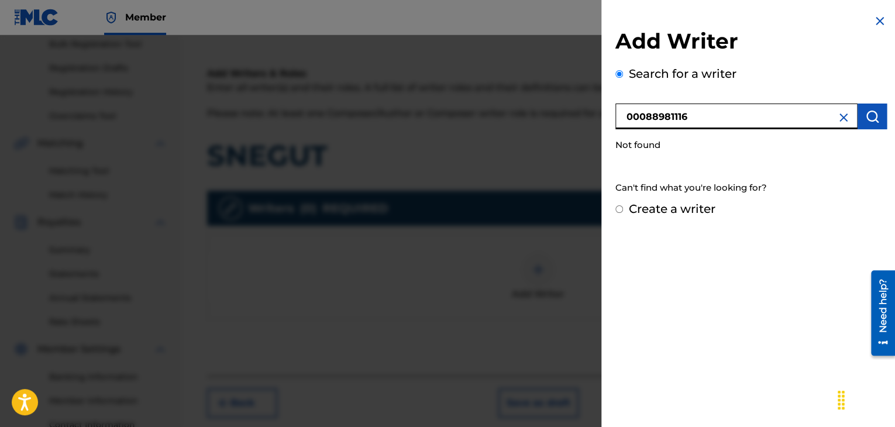
type input "00088981116"
click at [859, 112] on button "submit" at bounding box center [871, 116] width 29 height 26
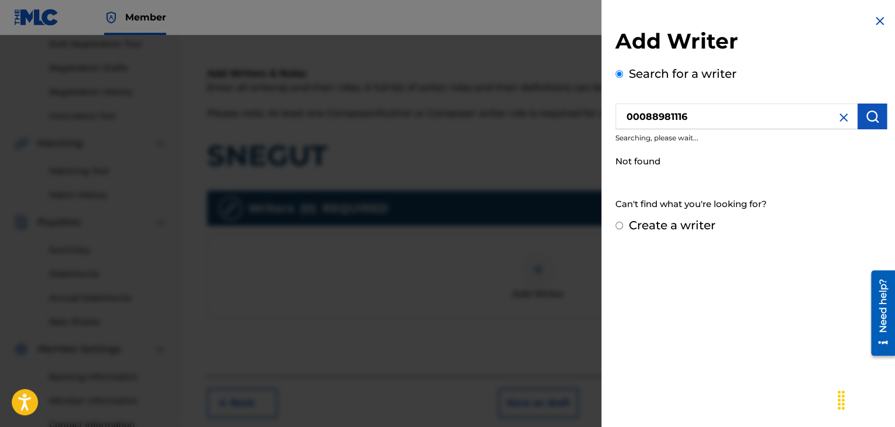
click at [859, 112] on button "submit" at bounding box center [871, 116] width 29 height 26
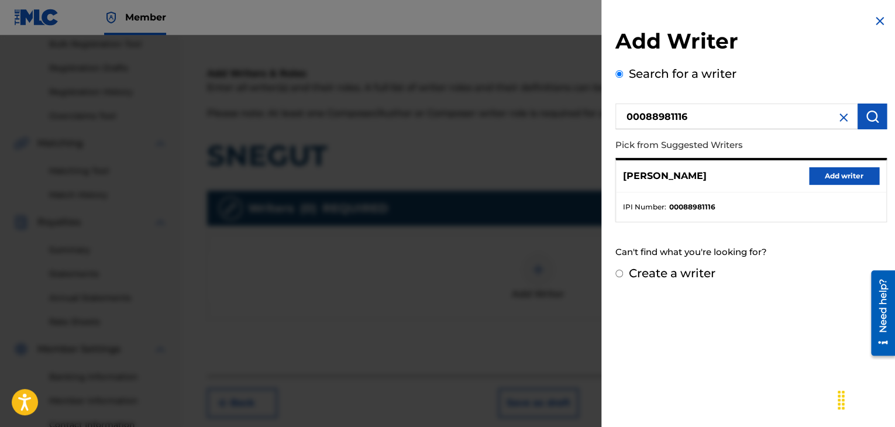
click at [849, 177] on button "Add writer" at bounding box center [844, 176] width 70 height 18
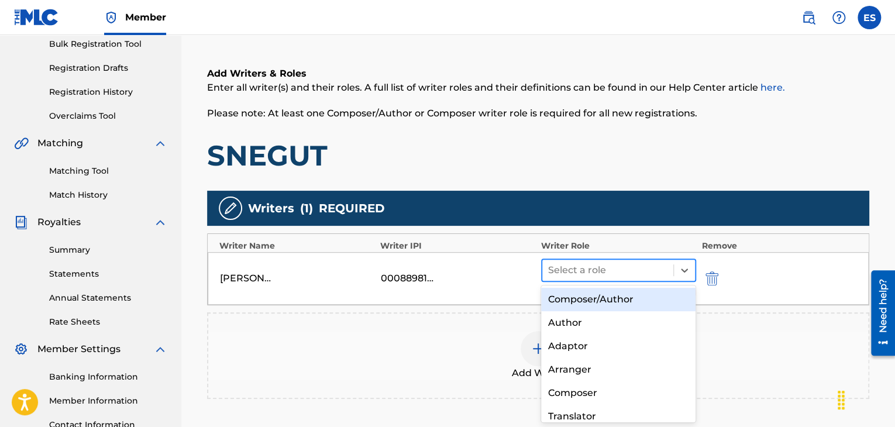
click at [610, 272] on div at bounding box center [607, 270] width 119 height 16
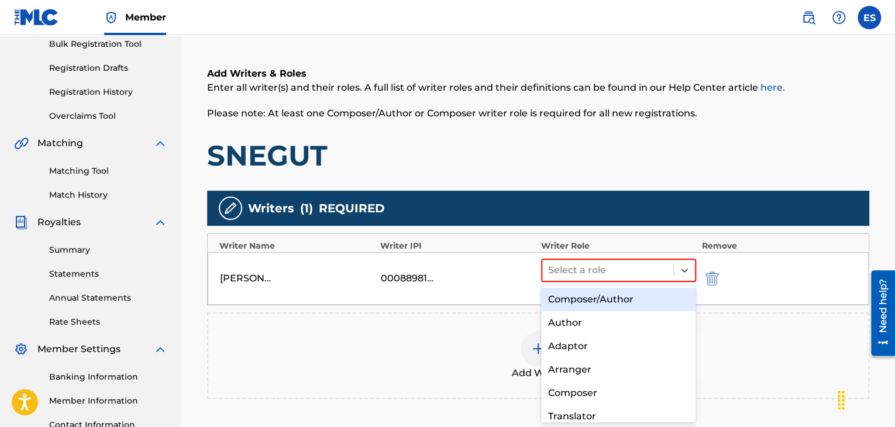
click at [607, 302] on div "Composer/Author" at bounding box center [618, 299] width 155 height 23
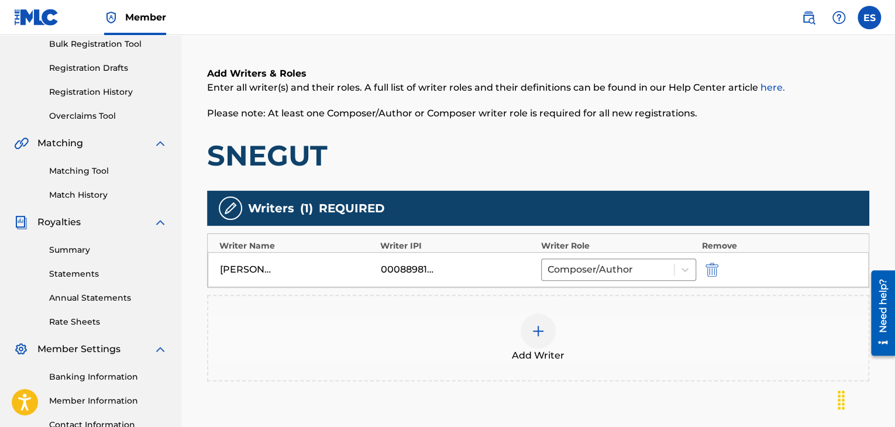
click at [545, 331] on div at bounding box center [537, 330] width 35 height 35
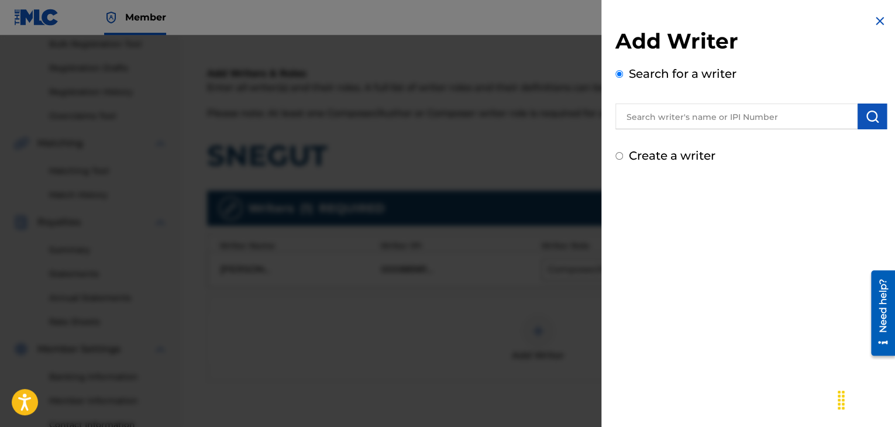
click at [730, 117] on input "text" at bounding box center [736, 116] width 242 height 26
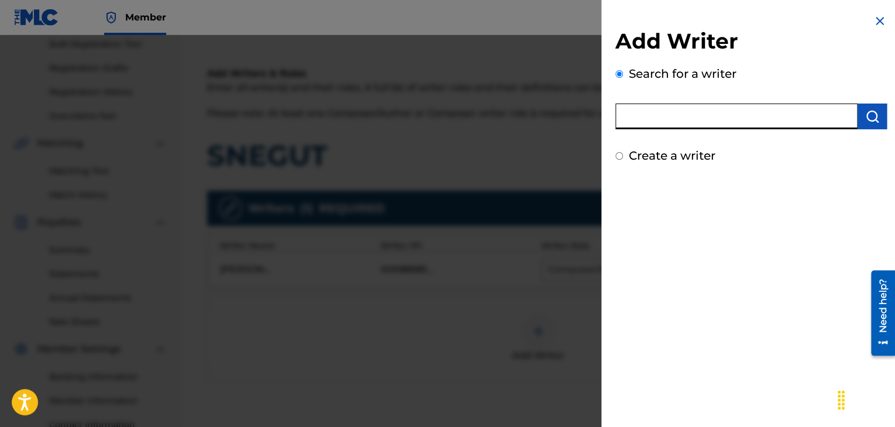
paste input "00124672680"
type input "00124672680"
click at [868, 123] on img "submit" at bounding box center [872, 116] width 14 height 14
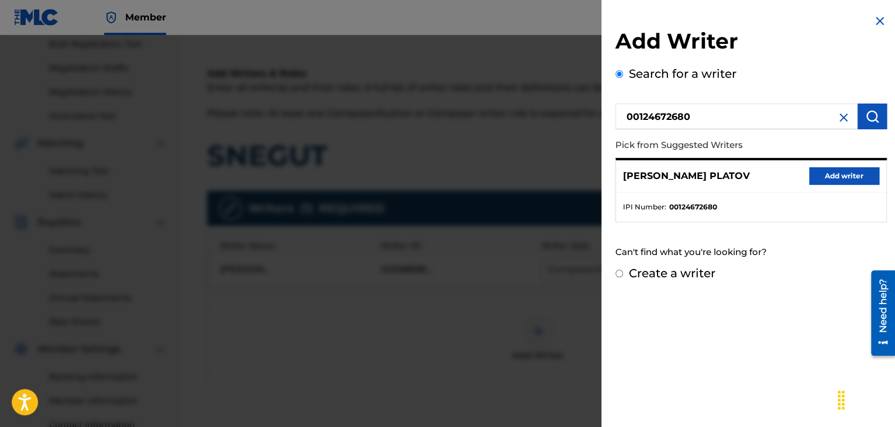
click at [838, 168] on button "Add writer" at bounding box center [844, 176] width 70 height 18
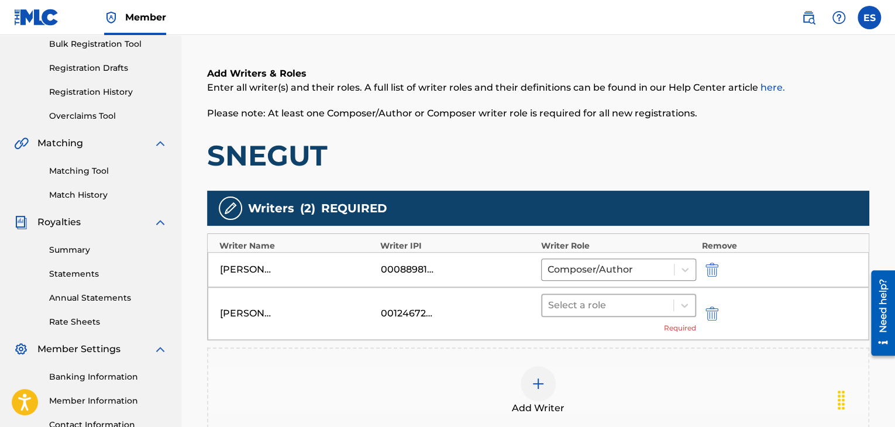
click at [605, 313] on div "Select a role" at bounding box center [607, 305] width 131 height 21
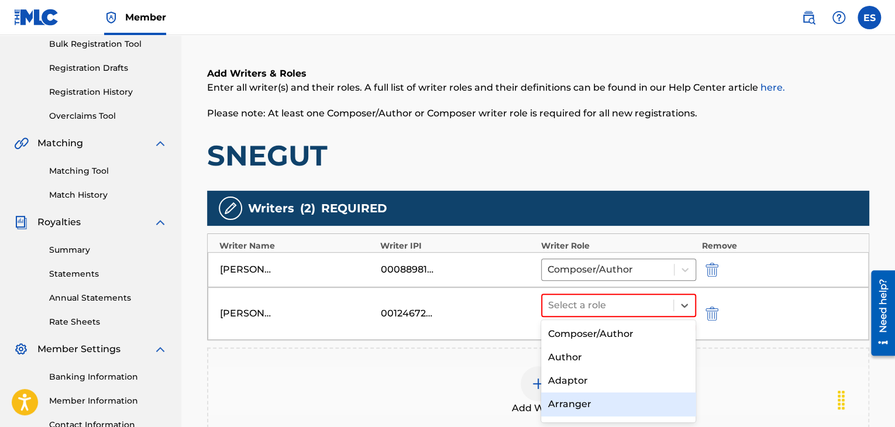
click at [598, 403] on div "Arranger" at bounding box center [618, 403] width 155 height 23
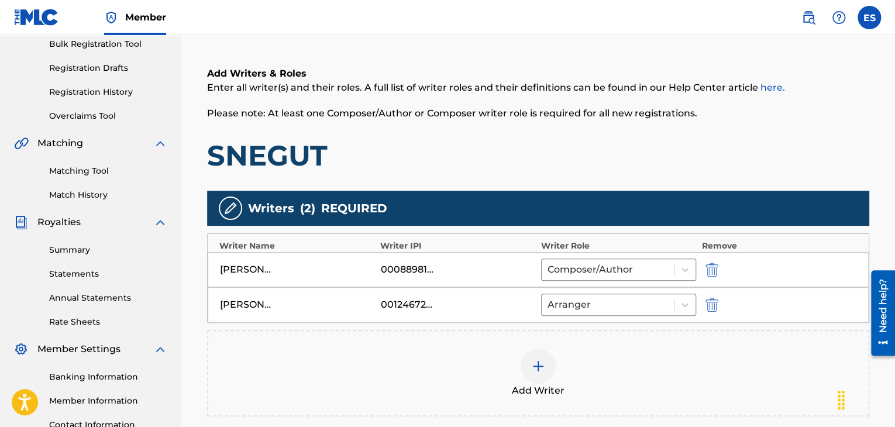
click at [545, 358] on div at bounding box center [537, 365] width 35 height 35
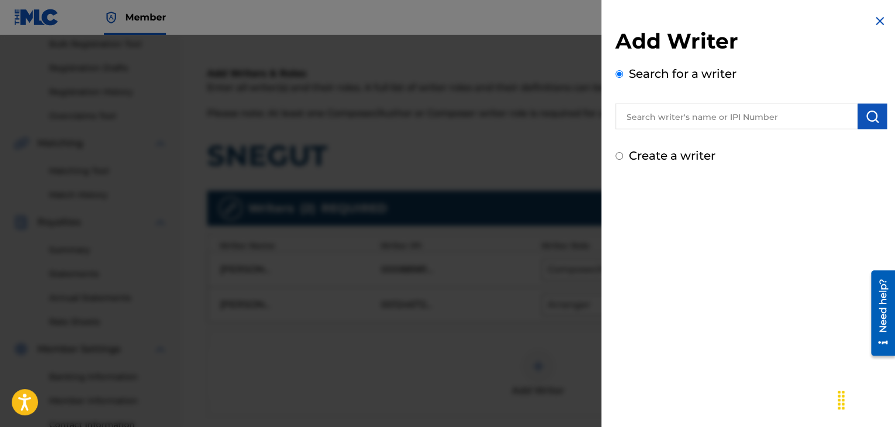
click at [634, 132] on div "Add Writer Search for a writer Create a writer" at bounding box center [750, 96] width 271 height 136
click at [637, 122] on input "text" at bounding box center [736, 116] width 242 height 26
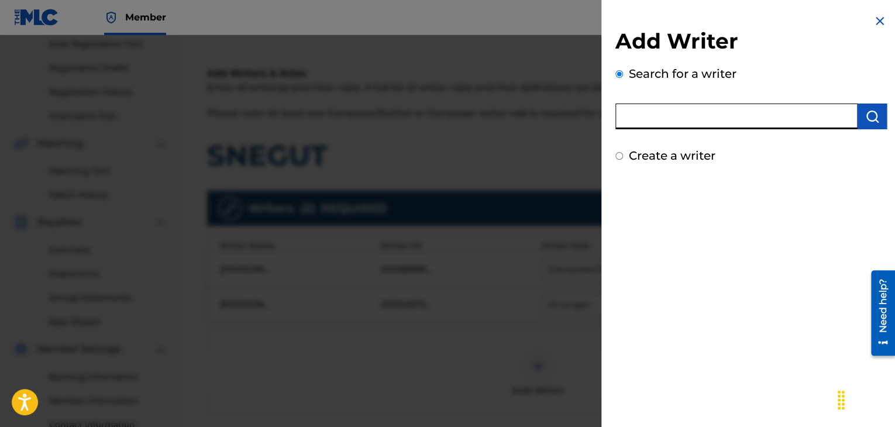
paste input "00258906432"
type input "00258906432"
click at [857, 119] on button "submit" at bounding box center [871, 116] width 29 height 26
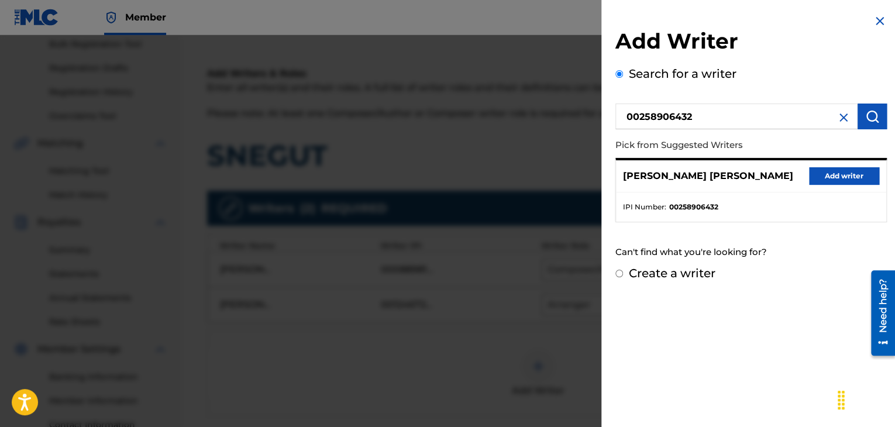
click at [819, 173] on button "Add writer" at bounding box center [844, 176] width 70 height 18
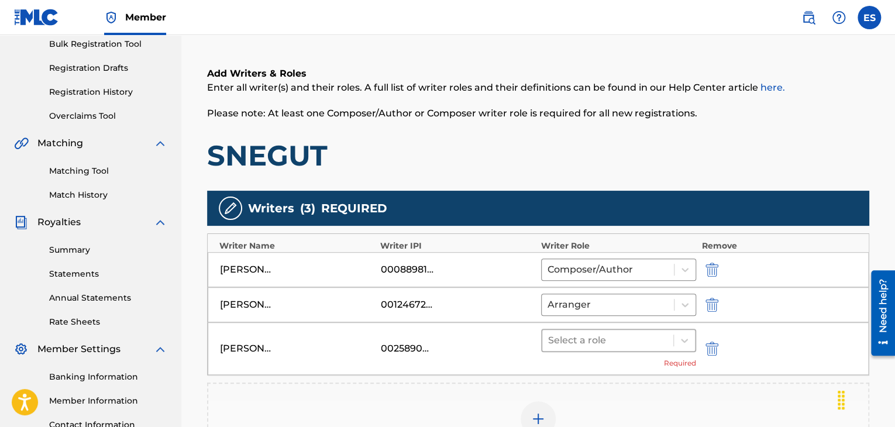
click at [581, 343] on div at bounding box center [607, 340] width 119 height 16
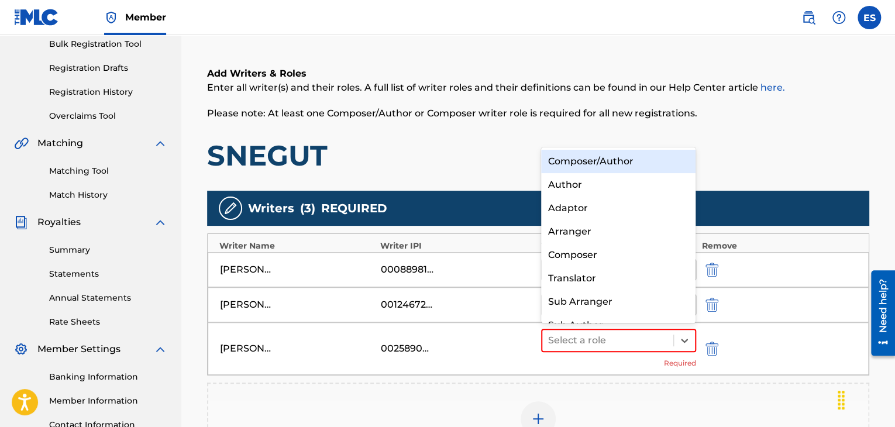
scroll to position [16, 0]
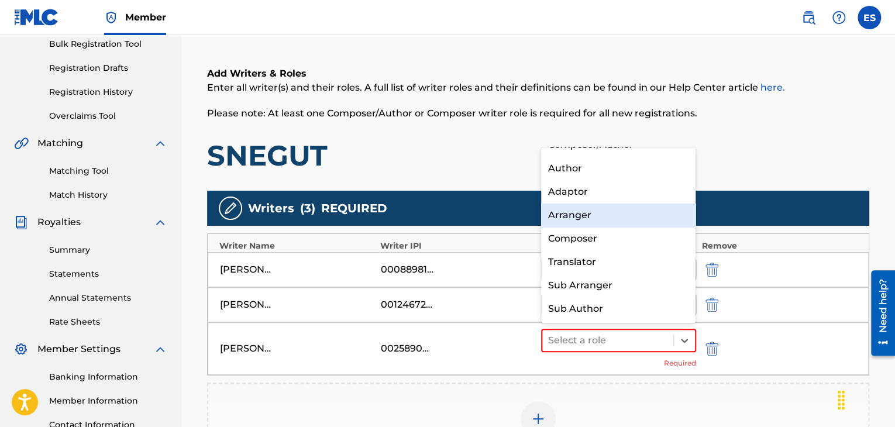
click at [564, 217] on div "Arranger" at bounding box center [618, 214] width 155 height 23
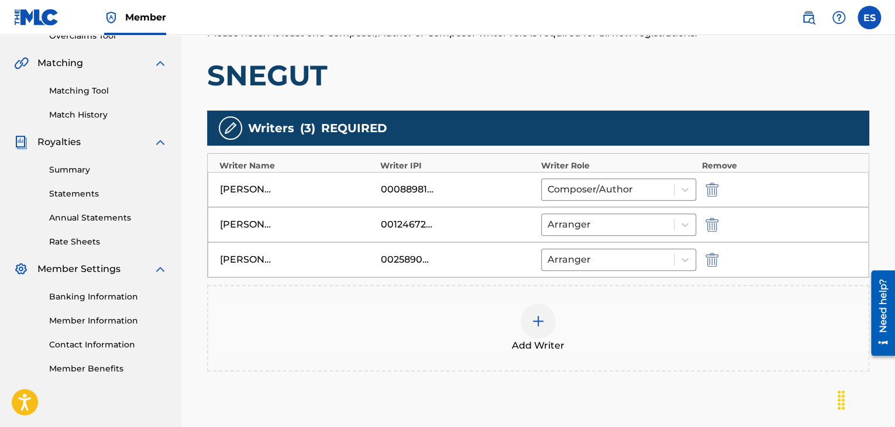
scroll to position [351, 0]
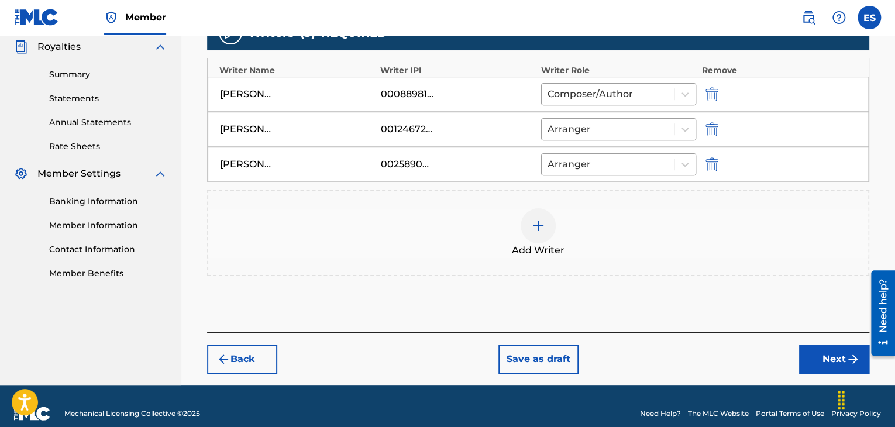
click at [809, 353] on button "Next" at bounding box center [834, 358] width 70 height 29
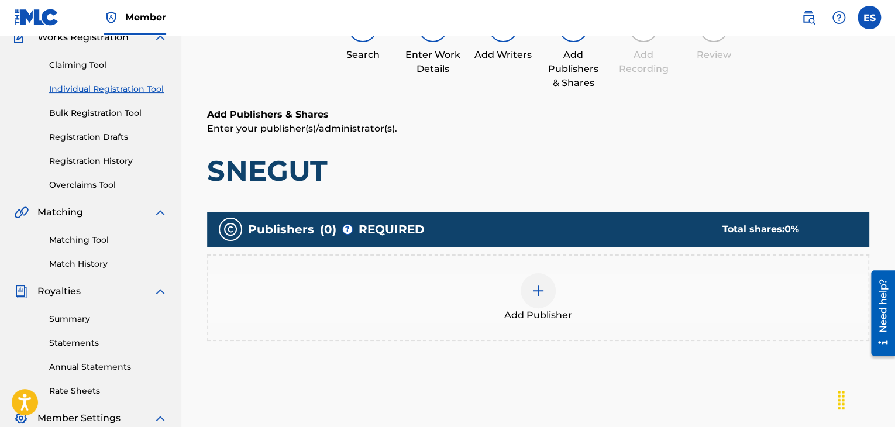
scroll to position [230, 0]
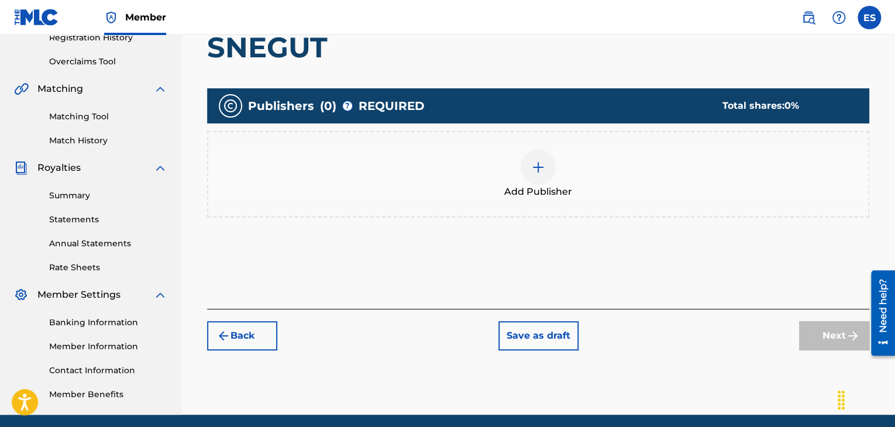
click at [522, 170] on div at bounding box center [537, 167] width 35 height 35
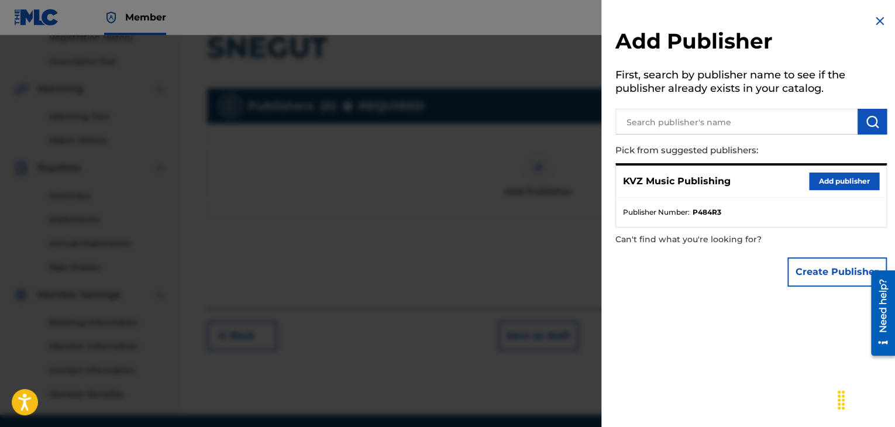
click at [809, 181] on button "Add publisher" at bounding box center [844, 181] width 70 height 18
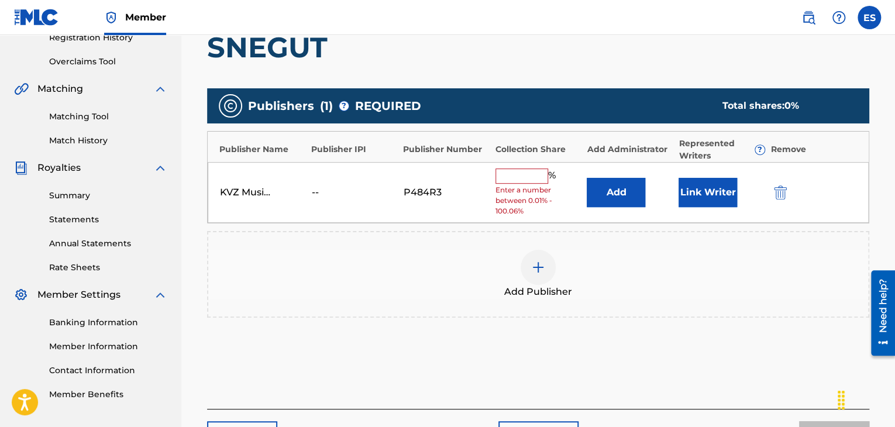
click at [512, 175] on input "text" at bounding box center [521, 175] width 53 height 15
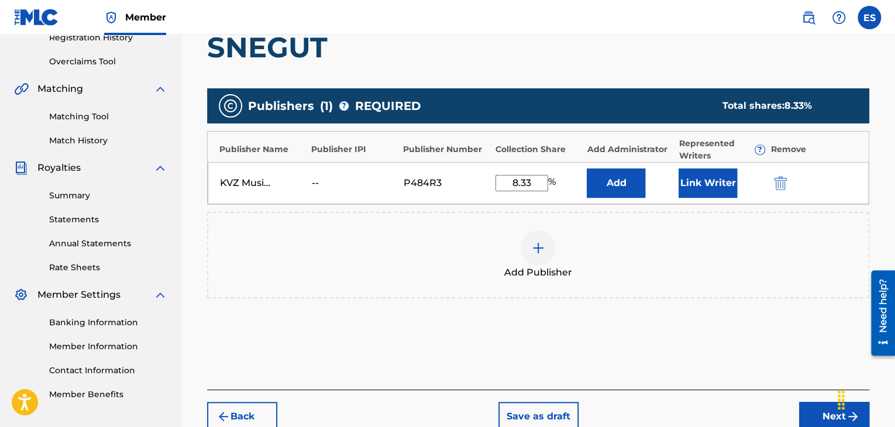
type input "8.33"
click at [814, 420] on button "Next" at bounding box center [834, 416] width 70 height 29
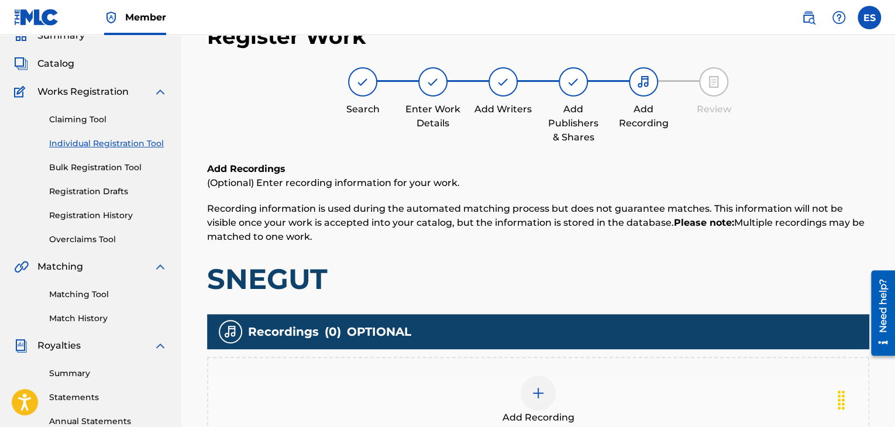
scroll to position [274, 0]
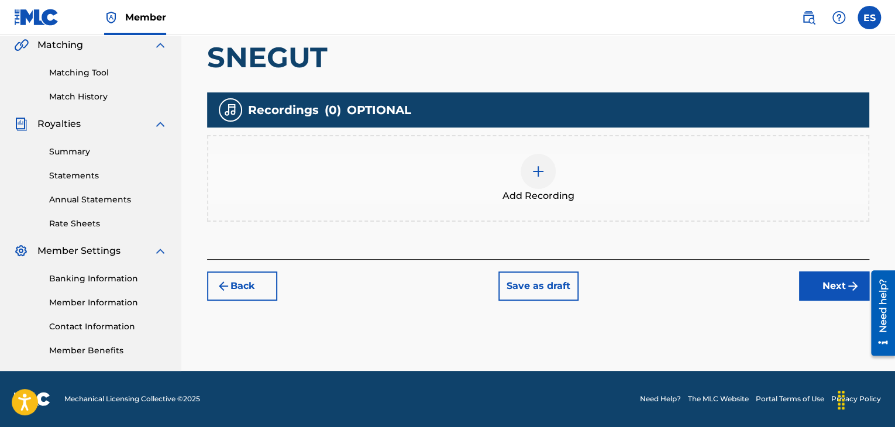
click at [514, 174] on div "Add Recording" at bounding box center [538, 178] width 660 height 49
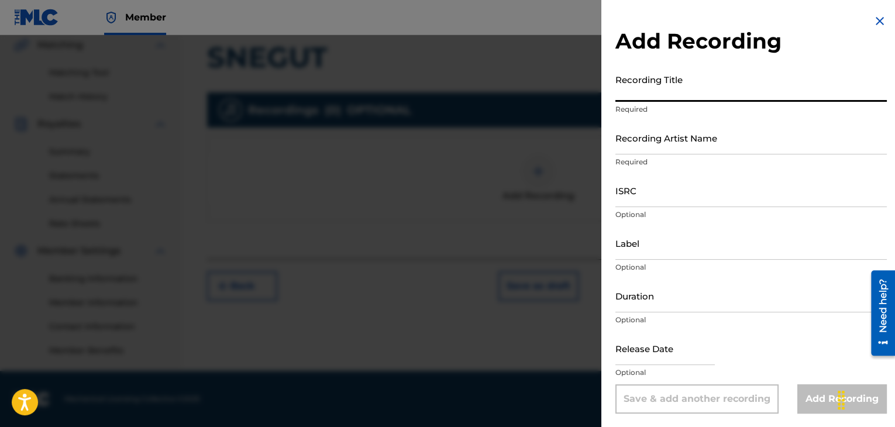
click at [726, 91] on input "Recording Title" at bounding box center [750, 84] width 271 height 33
paste input "SNEGUT"
type input "SNEGUT"
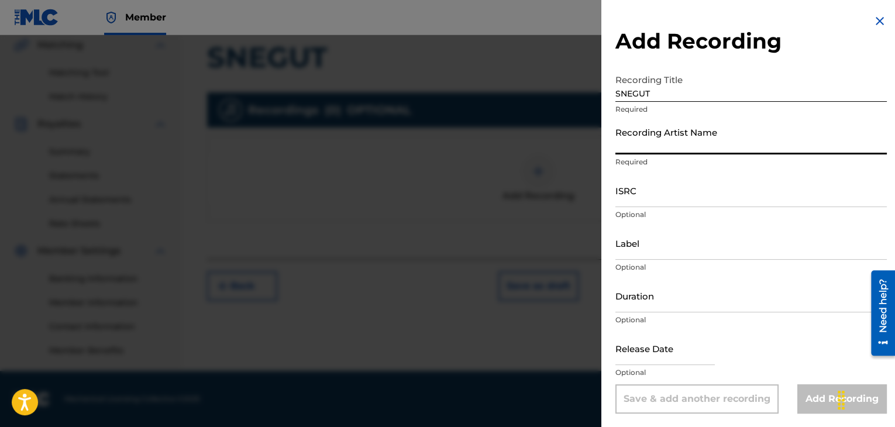
click at [692, 134] on input "Recording Artist Name" at bounding box center [750, 137] width 271 height 33
paste input "[PERSON_NAME]"
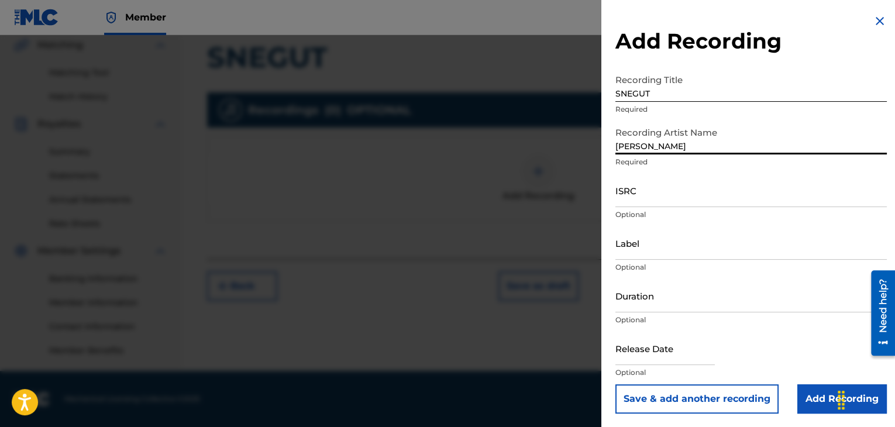
type input "[PERSON_NAME]"
click at [693, 305] on input "Duration" at bounding box center [750, 295] width 271 height 33
type input "03:24"
click at [814, 406] on input "Add Recording" at bounding box center [841, 398] width 89 height 29
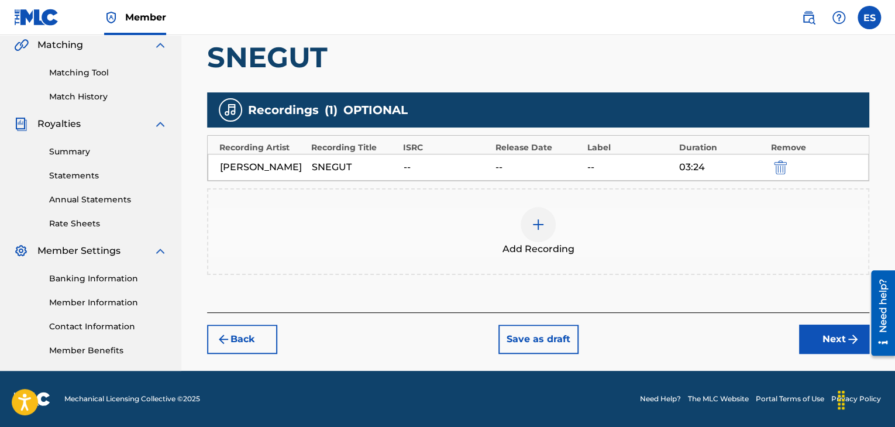
click at [822, 351] on button "Next" at bounding box center [834, 338] width 70 height 29
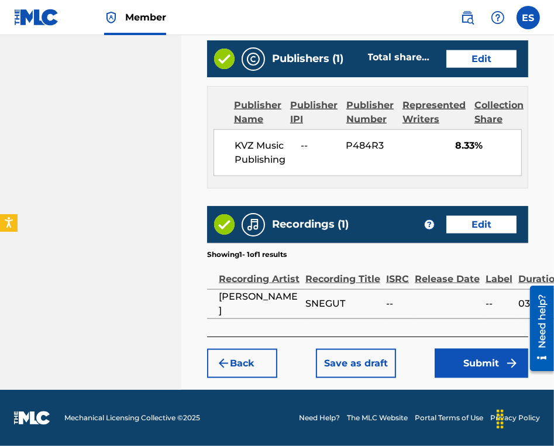
scroll to position [825, 0]
click at [441, 355] on button "Submit" at bounding box center [481, 362] width 94 height 29
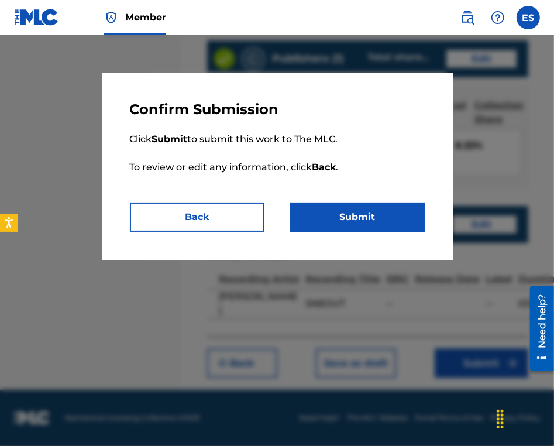
click at [347, 213] on button "Submit" at bounding box center [357, 216] width 134 height 29
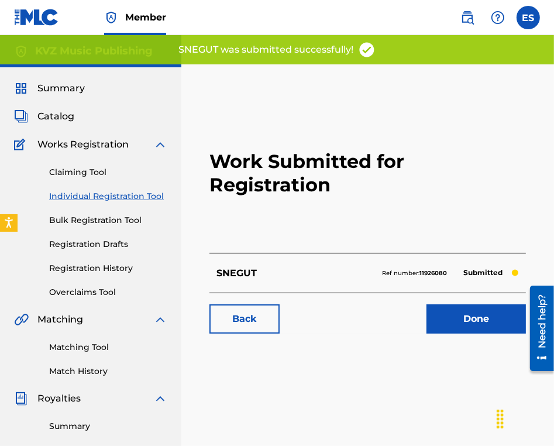
click at [125, 197] on link "Individual Registration Tool" at bounding box center [108, 196] width 118 height 12
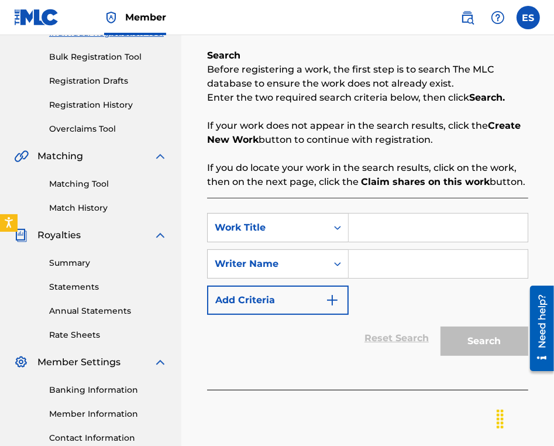
scroll to position [175, 0]
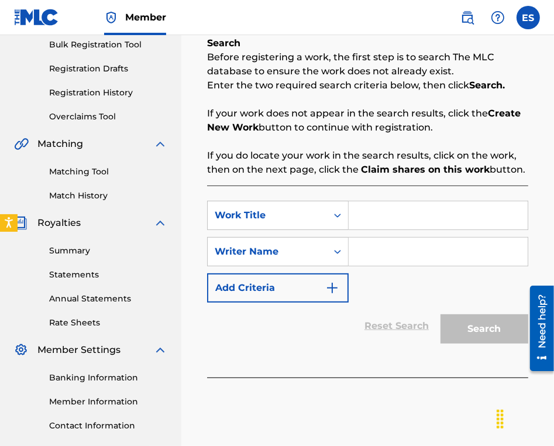
click at [366, 213] on input "Search Form" at bounding box center [437, 215] width 179 height 28
paste input "SOFIYANKA"
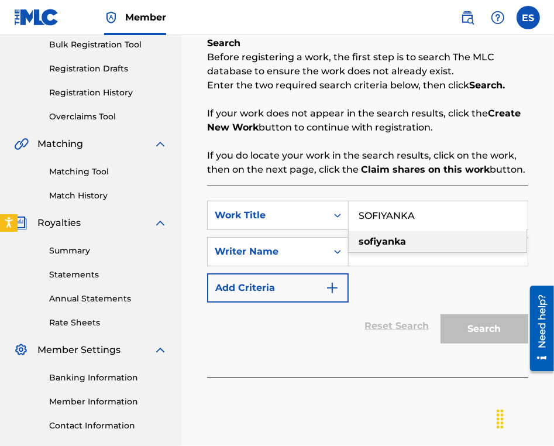
type input "SOFIYANKA"
drag, startPoint x: 409, startPoint y: 295, endPoint x: 408, endPoint y: 265, distance: 29.8
click at [409, 295] on div "SearchWithCriteriac18689b7-48f5-464d-a69f-1202da3eebba Work Title SOFIYANKA sof…" at bounding box center [367, 252] width 321 height 102
drag, startPoint x: 408, startPoint y: 254, endPoint x: 408, endPoint y: 262, distance: 7.6
click at [408, 254] on input "Search Form" at bounding box center [437, 251] width 179 height 28
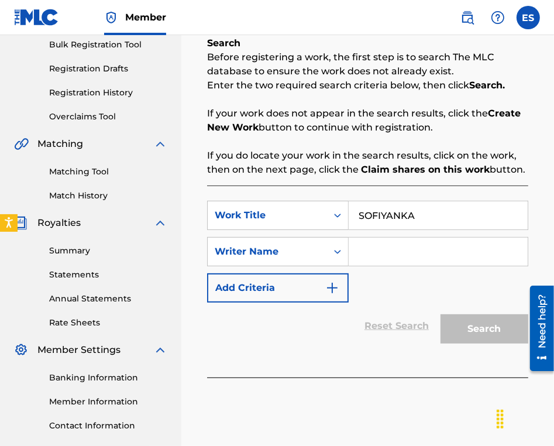
type input "[PERSON_NAME]"
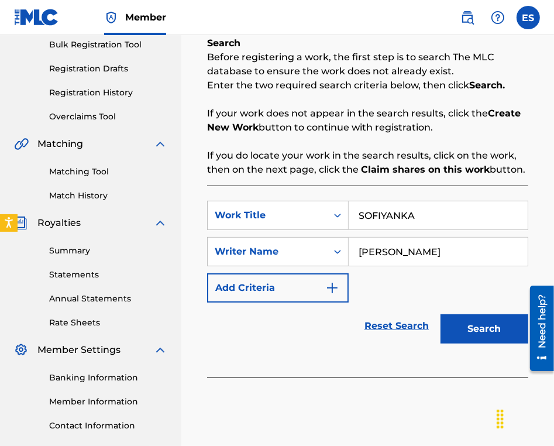
click at [469, 330] on button "Search" at bounding box center [484, 328] width 88 height 29
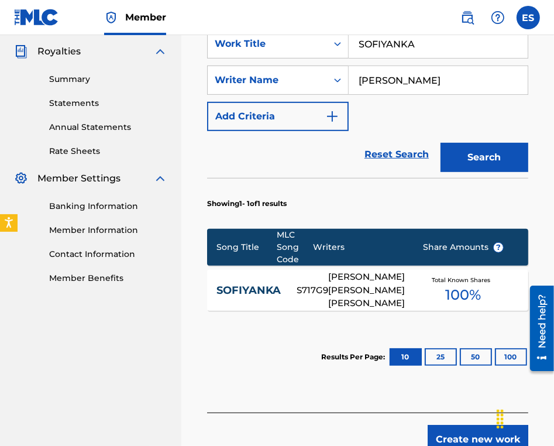
scroll to position [351, 0]
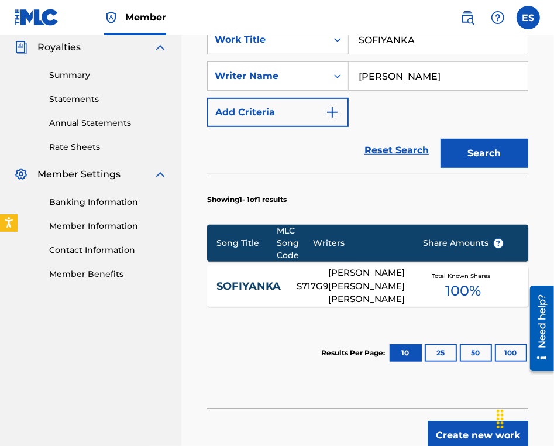
click at [381, 279] on div "[PERSON_NAME], [PERSON_NAME] [PERSON_NAME]" at bounding box center [366, 286] width 77 height 40
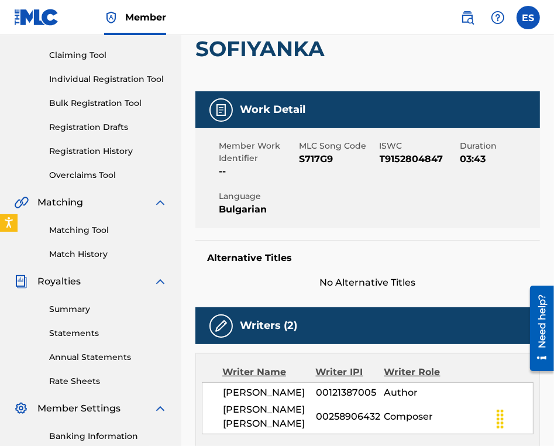
scroll to position [351, 0]
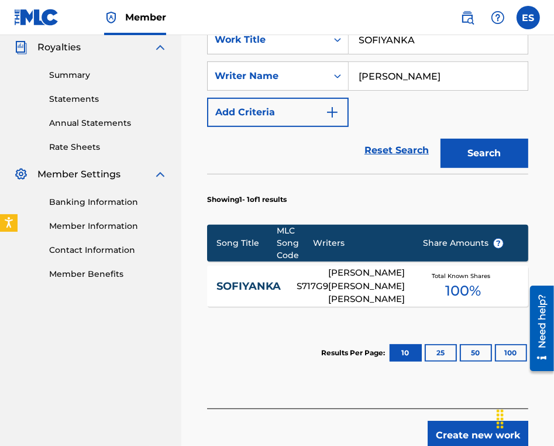
click at [398, 49] on input "SOFIYANKA" at bounding box center [437, 40] width 179 height 28
click at [399, 50] on input "SOFIYANKA" at bounding box center [437, 40] width 179 height 28
paste input "[MEDICAL_DATA] TEMPO VIVO"
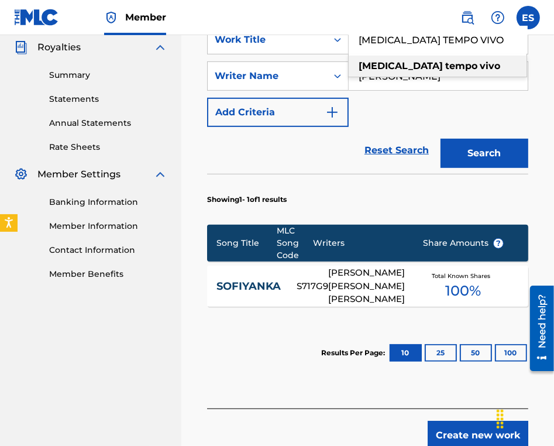
type input "[MEDICAL_DATA] TEMPO VIVO"
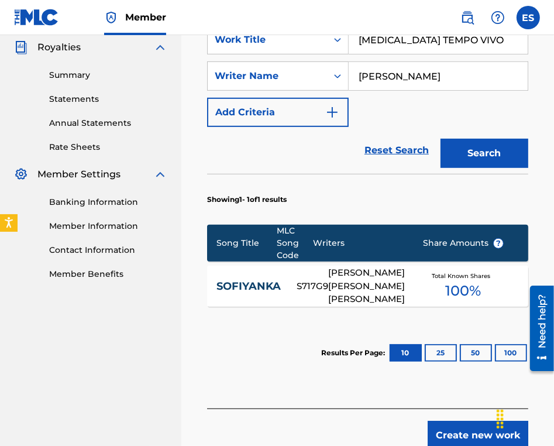
click at [471, 150] on button "Search" at bounding box center [484, 153] width 88 height 29
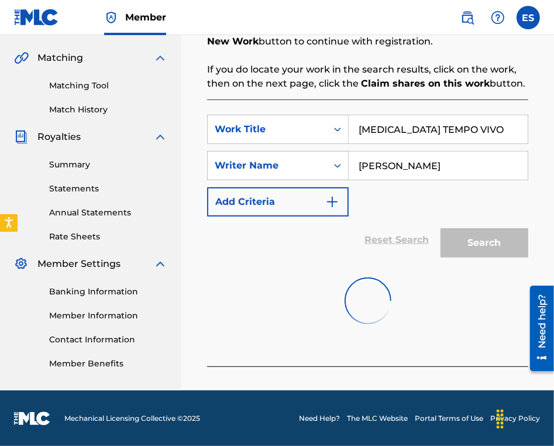
scroll to position [351, 0]
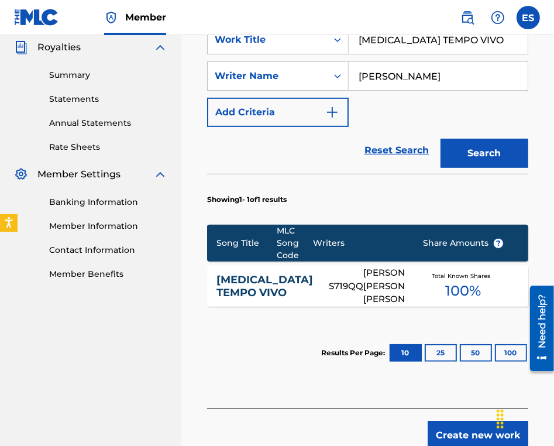
click at [363, 294] on div "[PERSON_NAME], [PERSON_NAME] [PERSON_NAME]" at bounding box center [384, 286] width 42 height 40
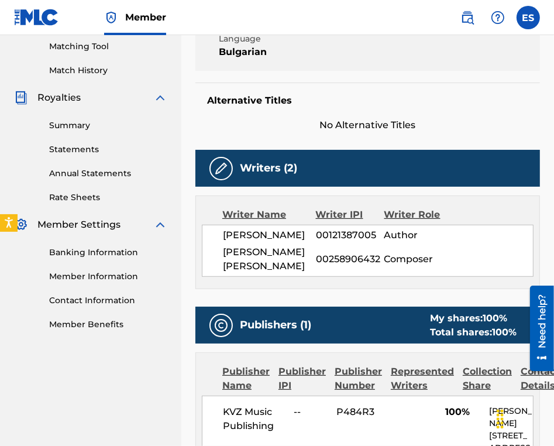
scroll to position [351, 0]
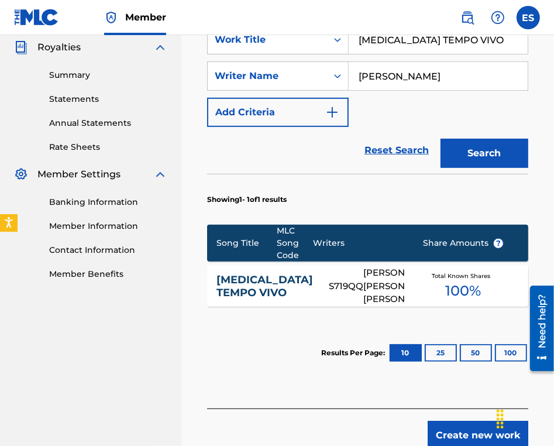
click at [403, 42] on input "[MEDICAL_DATA] TEMPO VIVO" at bounding box center [437, 40] width 179 height 28
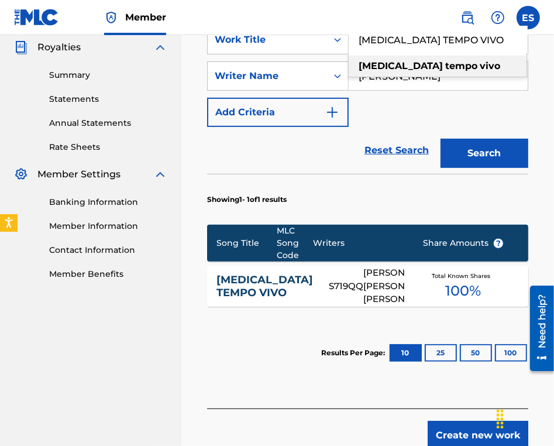
paste input "PESHEN SLUCHAY"
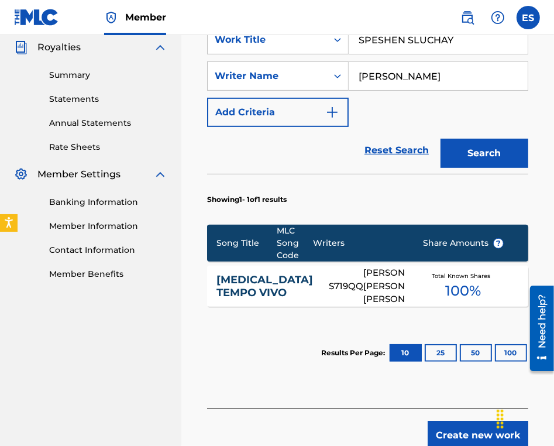
click at [362, 40] on input "SPESHEN SLUCHAY" at bounding box center [437, 40] width 179 height 28
type input "SPESHEN SLUCHAY"
click at [485, 148] on button "Search" at bounding box center [484, 153] width 88 height 29
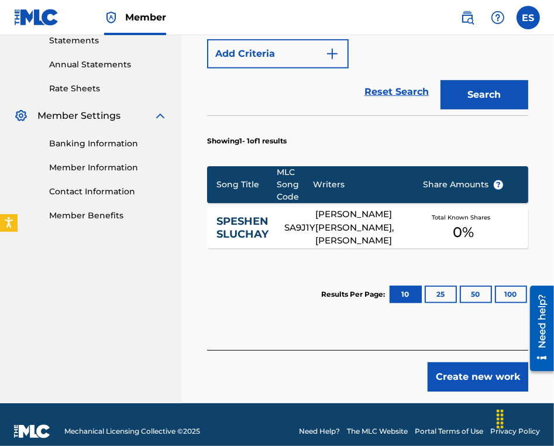
click at [479, 377] on button "Create new work" at bounding box center [477, 376] width 101 height 29
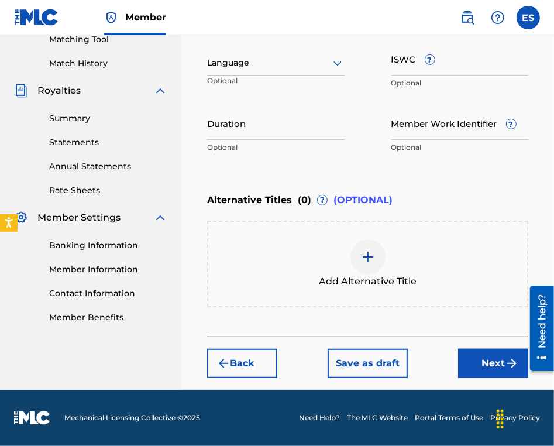
scroll to position [306, 0]
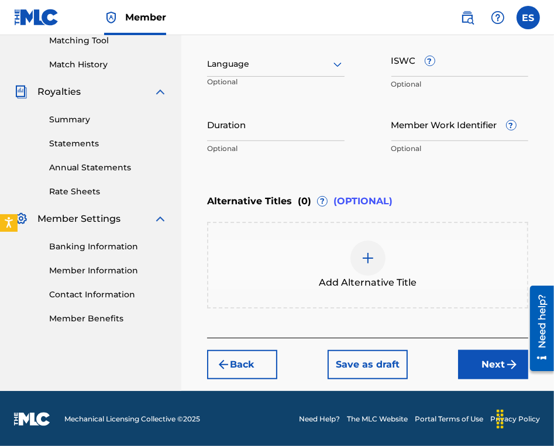
click at [260, 69] on div at bounding box center [275, 64] width 137 height 15
click at [250, 65] on div at bounding box center [275, 64] width 137 height 15
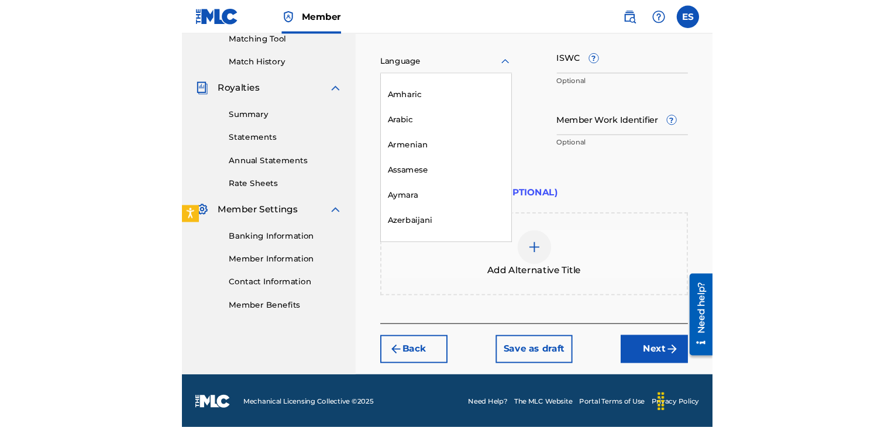
scroll to position [409, 0]
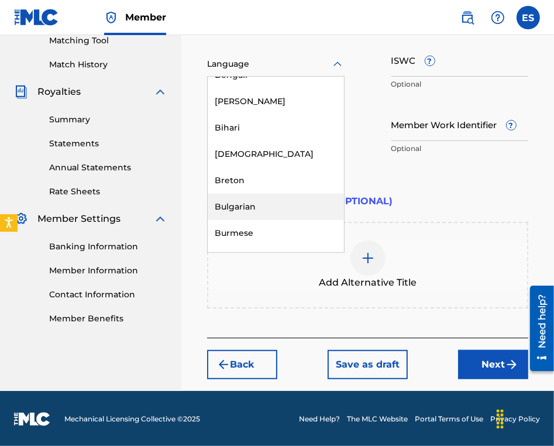
click at [254, 201] on div "Bulgarian" at bounding box center [276, 207] width 136 height 26
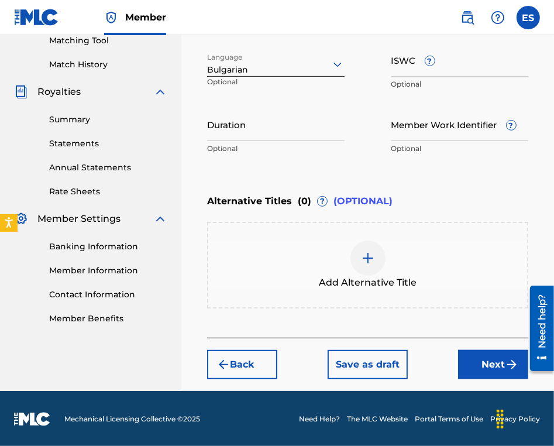
click at [437, 70] on input "ISWC ?" at bounding box center [459, 59] width 137 height 33
paste input "T9158448885"
type input "T9158448885"
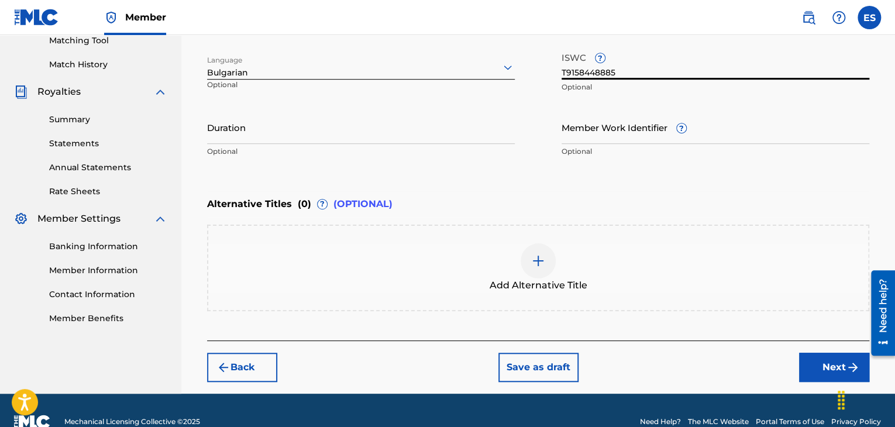
click at [343, 131] on input "Duration" at bounding box center [361, 127] width 308 height 33
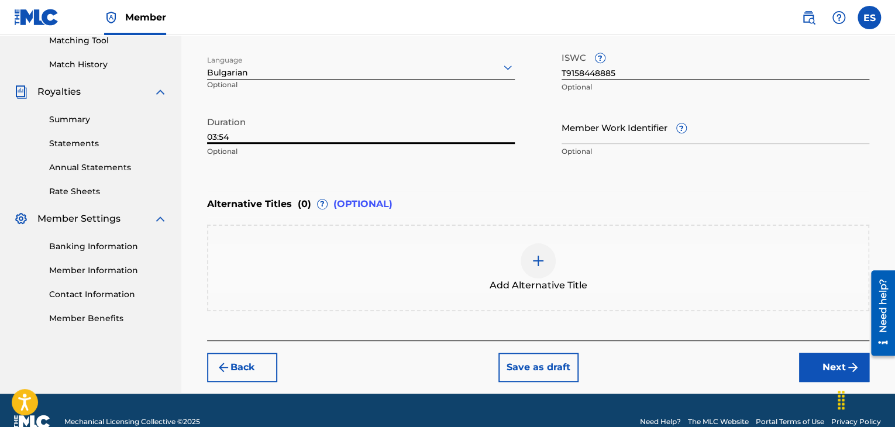
type input "03:54"
click at [533, 254] on img at bounding box center [538, 261] width 14 height 14
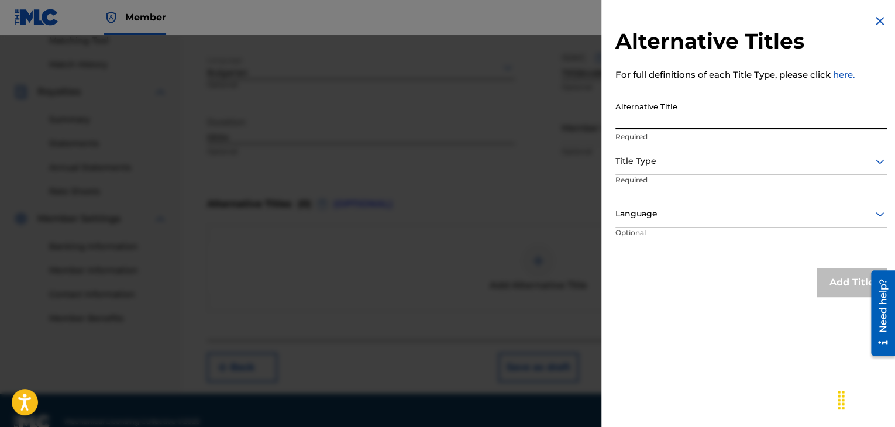
paste input "СПЕШЕН СЛУЧАЙ"
type input "СПЕШЕН СЛУЧАЙ"
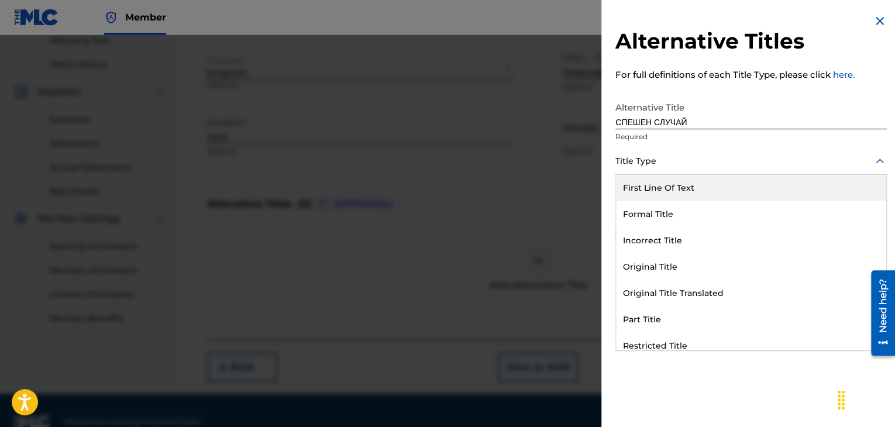
drag, startPoint x: 678, startPoint y: 157, endPoint x: 671, endPoint y: 219, distance: 62.4
click at [676, 163] on div at bounding box center [750, 161] width 271 height 15
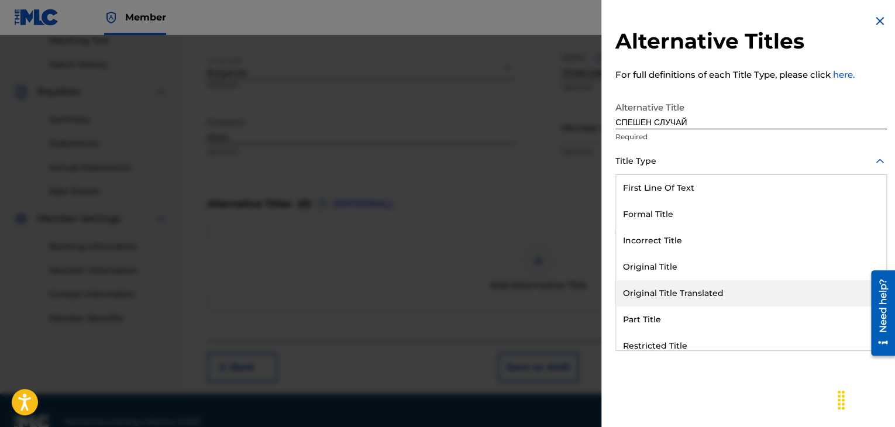
click at [675, 290] on div "Original Title Translated" at bounding box center [751, 293] width 270 height 26
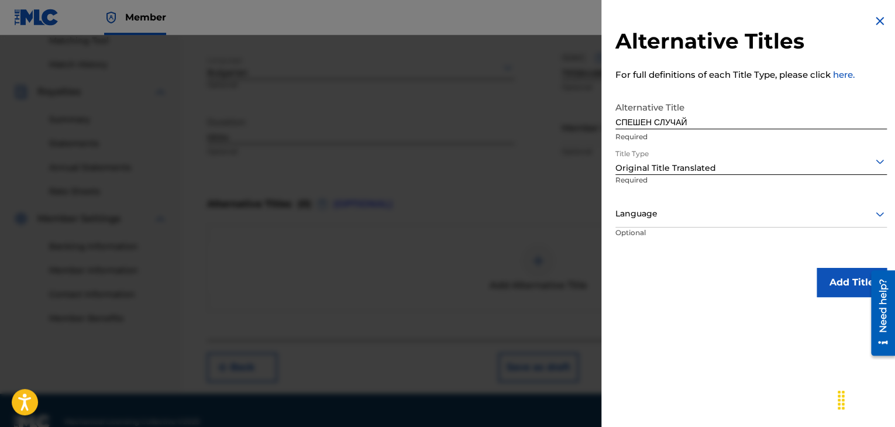
click at [660, 208] on div at bounding box center [750, 213] width 271 height 15
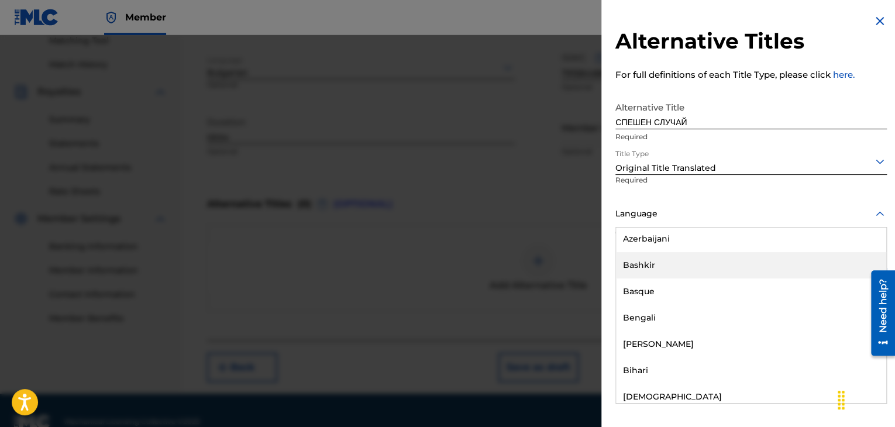
scroll to position [526, 0]
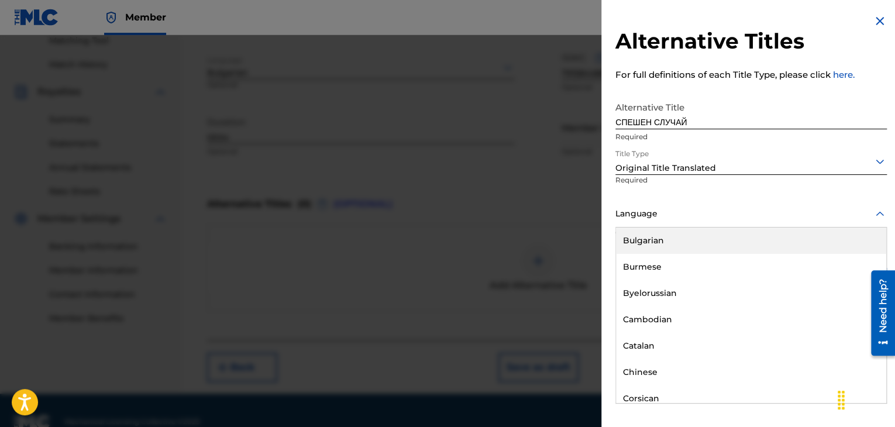
click at [660, 244] on div "Bulgarian" at bounding box center [751, 240] width 270 height 26
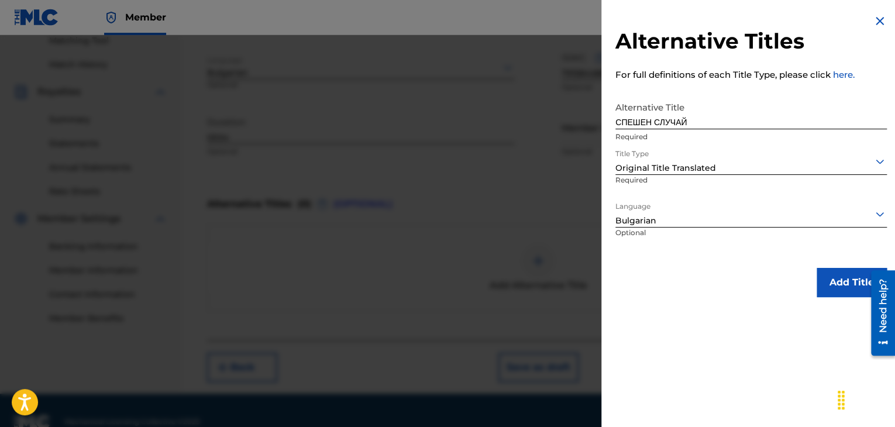
click at [823, 279] on button "Add Title" at bounding box center [851, 282] width 70 height 29
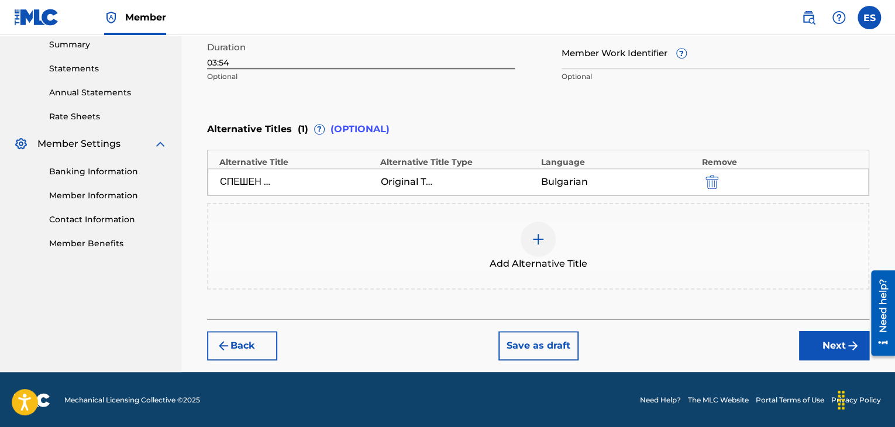
click at [816, 347] on button "Next" at bounding box center [834, 345] width 70 height 29
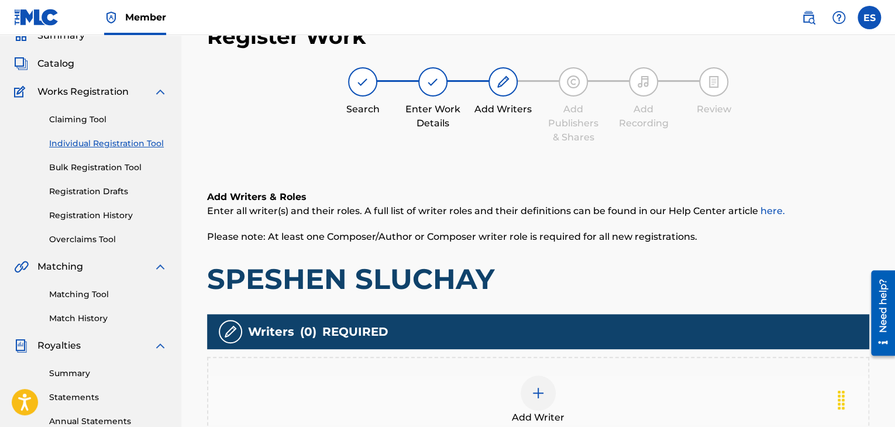
scroll to position [274, 0]
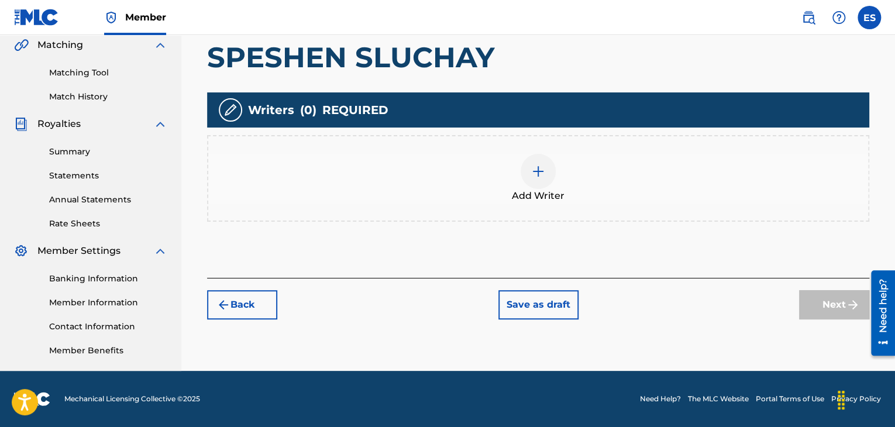
click at [542, 179] on div at bounding box center [537, 171] width 35 height 35
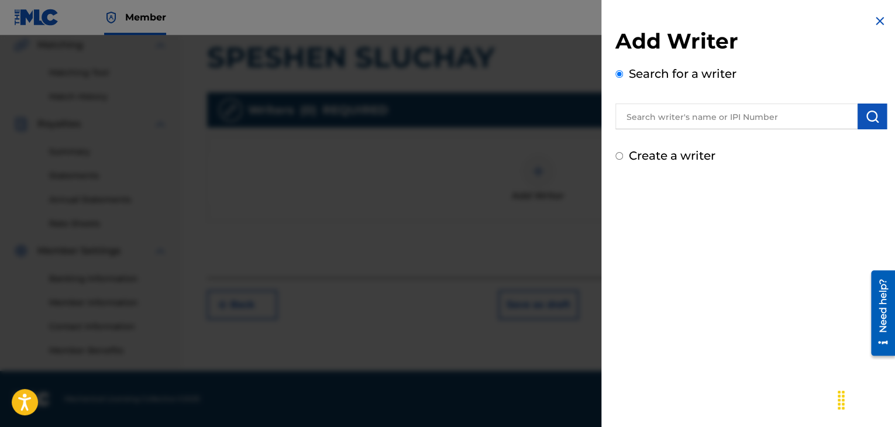
click at [696, 121] on input "text" at bounding box center [736, 116] width 242 height 26
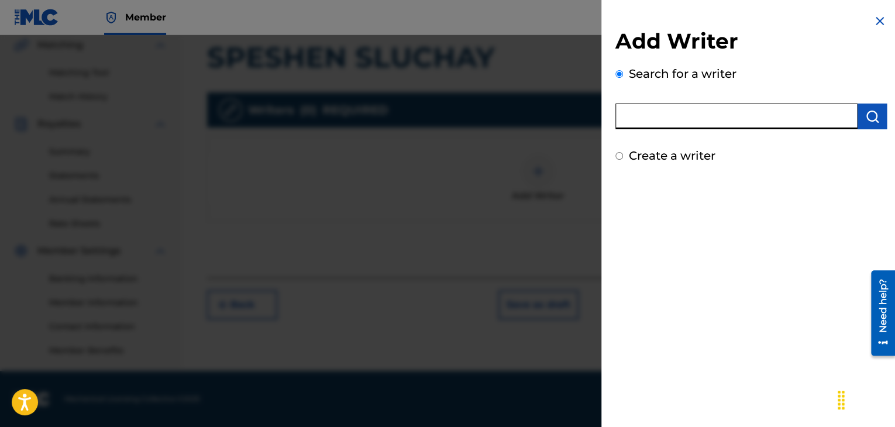
paste input "00258906432"
type input "00258906432"
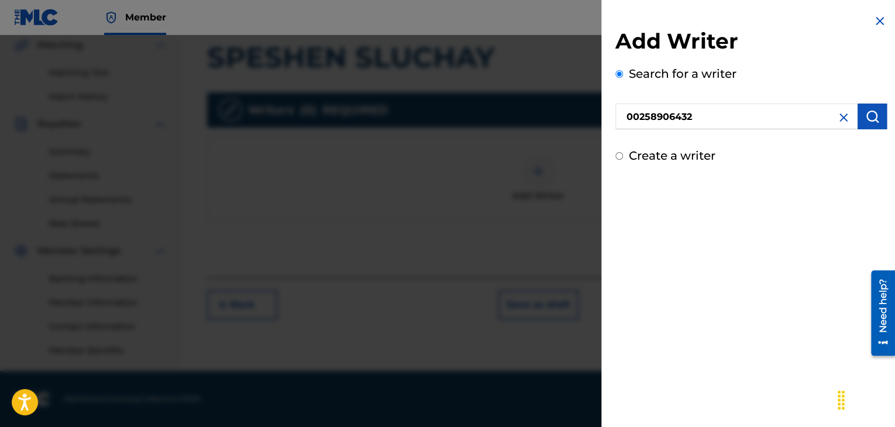
click at [871, 115] on img "submit" at bounding box center [872, 116] width 14 height 14
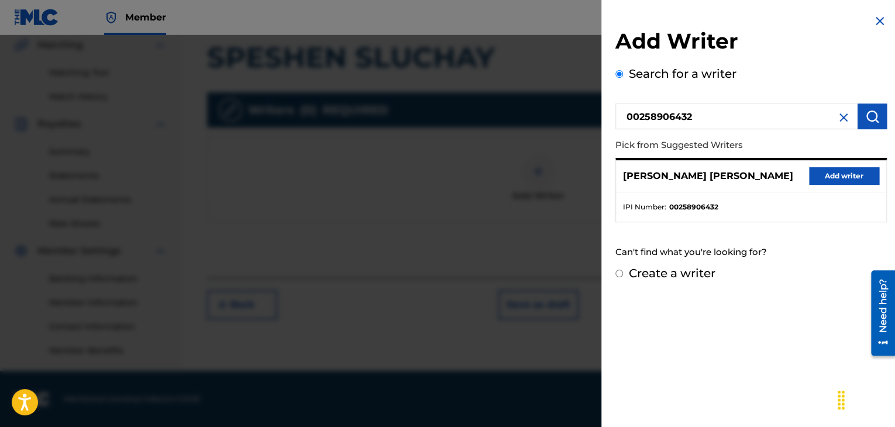
click at [822, 174] on button "Add writer" at bounding box center [844, 176] width 70 height 18
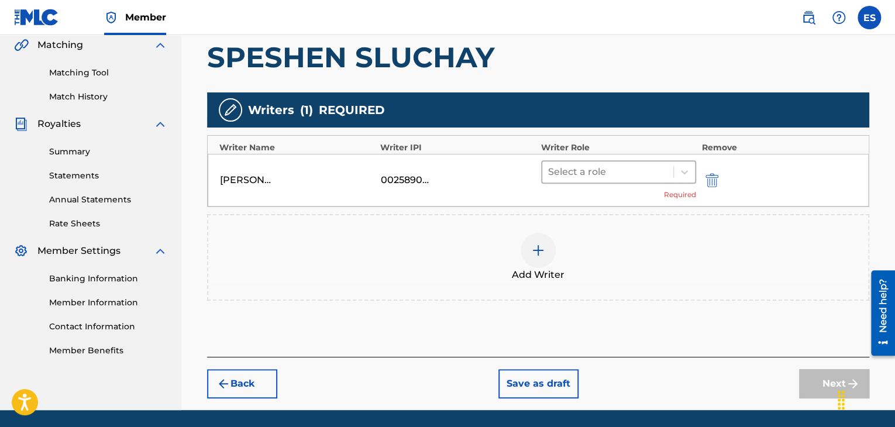
click at [587, 167] on div at bounding box center [607, 172] width 119 height 16
click at [585, 169] on div at bounding box center [607, 172] width 119 height 16
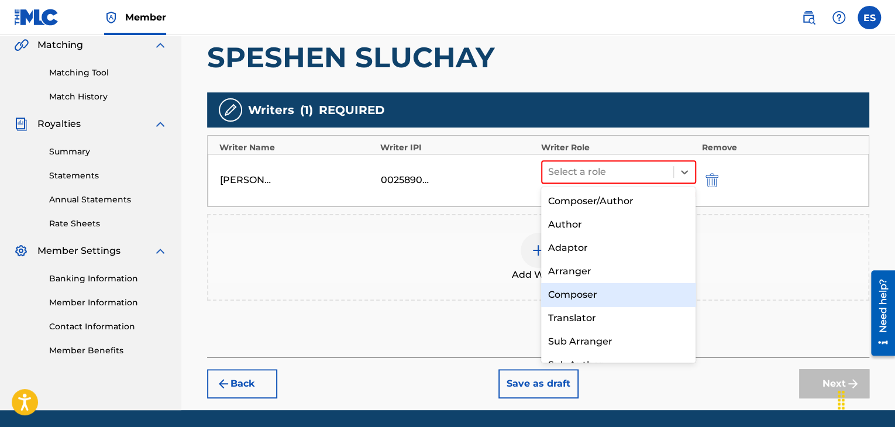
click at [569, 294] on div "Composer" at bounding box center [618, 294] width 155 height 23
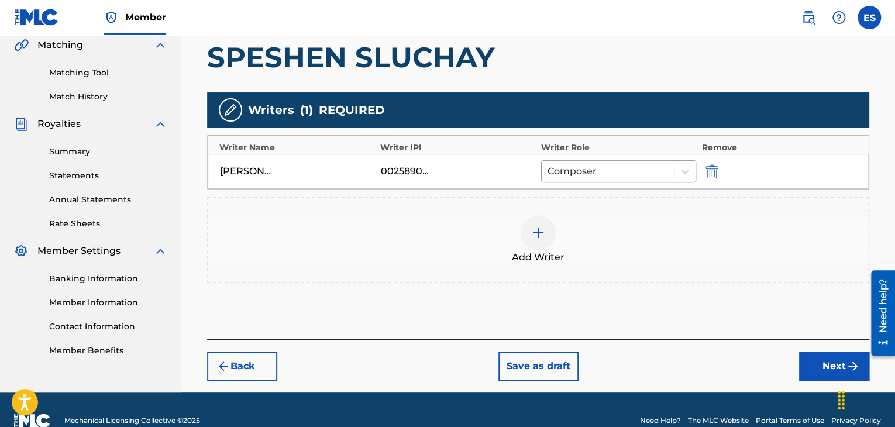
click at [540, 237] on img at bounding box center [538, 233] width 14 height 14
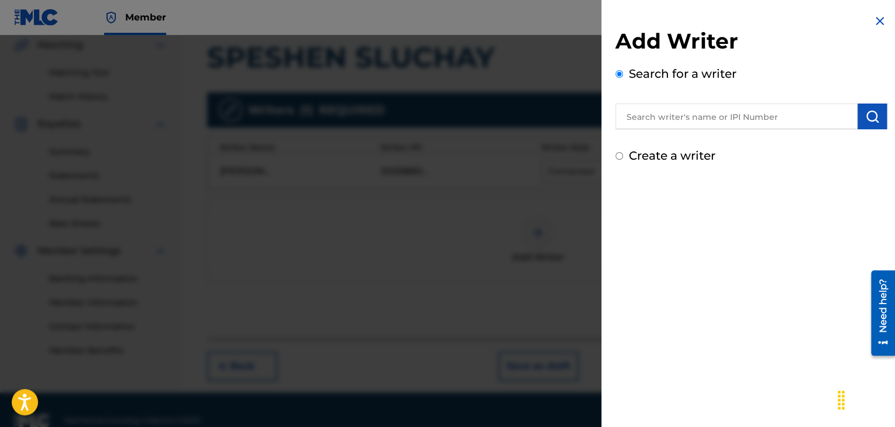
click at [737, 123] on input "text" at bounding box center [736, 116] width 242 height 26
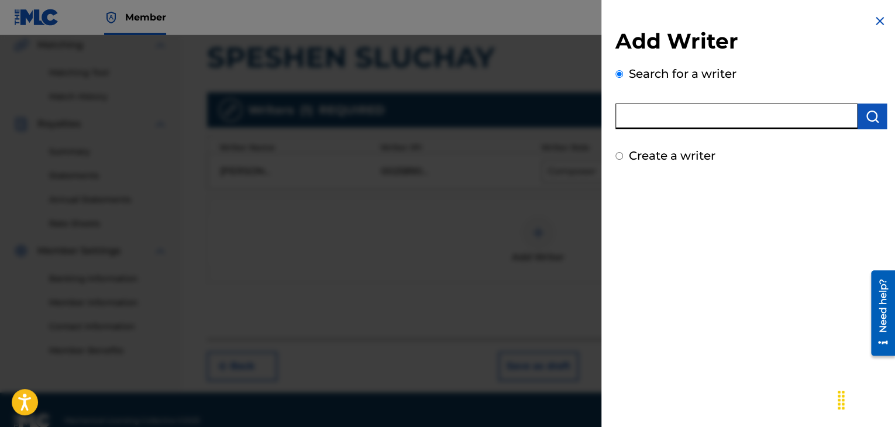
paste input "00089110867"
type input "00089110867"
click at [857, 123] on button "submit" at bounding box center [871, 116] width 29 height 26
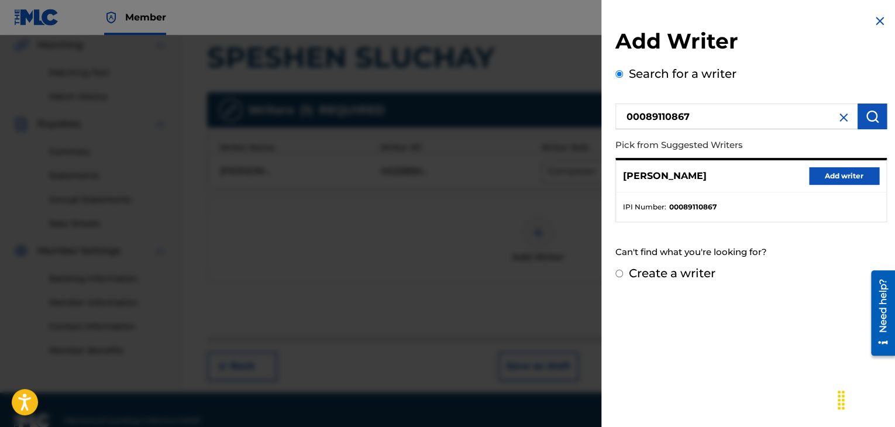
click at [819, 174] on button "Add writer" at bounding box center [844, 176] width 70 height 18
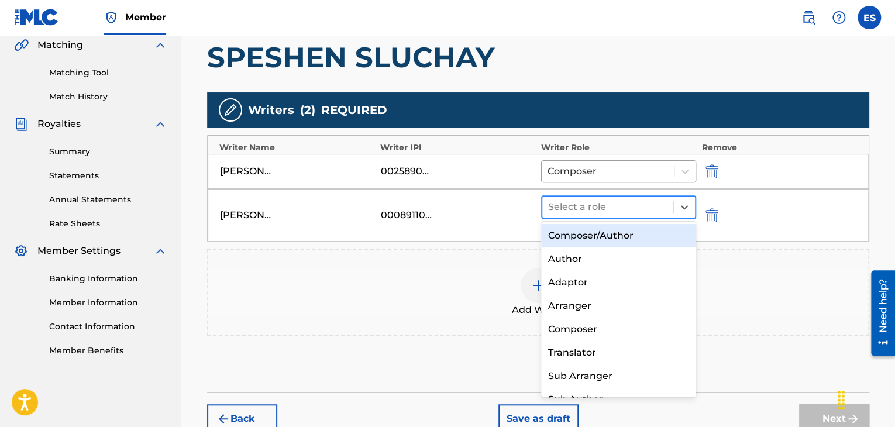
click at [660, 204] on div at bounding box center [607, 207] width 119 height 16
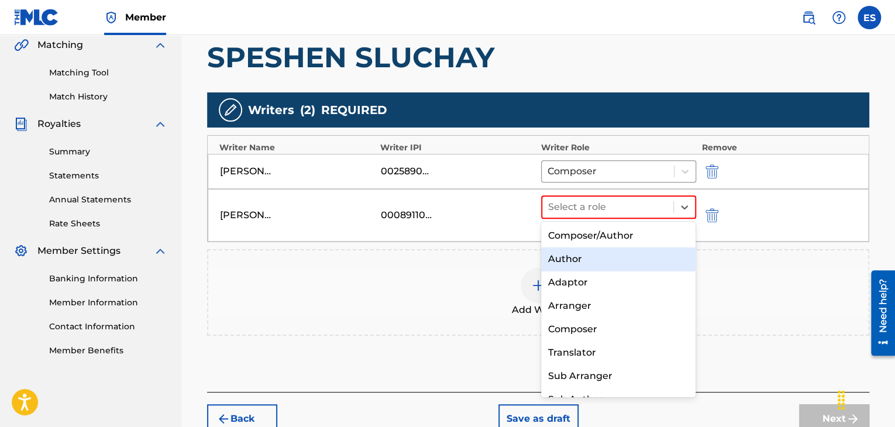
click at [561, 256] on div "Author" at bounding box center [618, 258] width 155 height 23
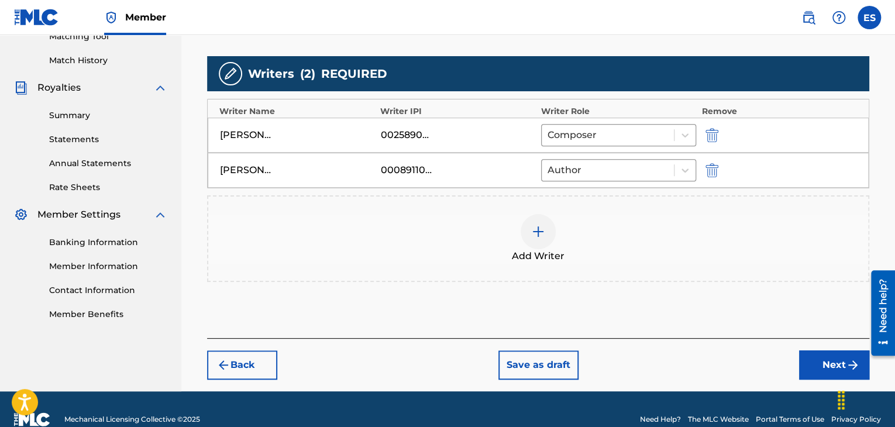
scroll to position [330, 0]
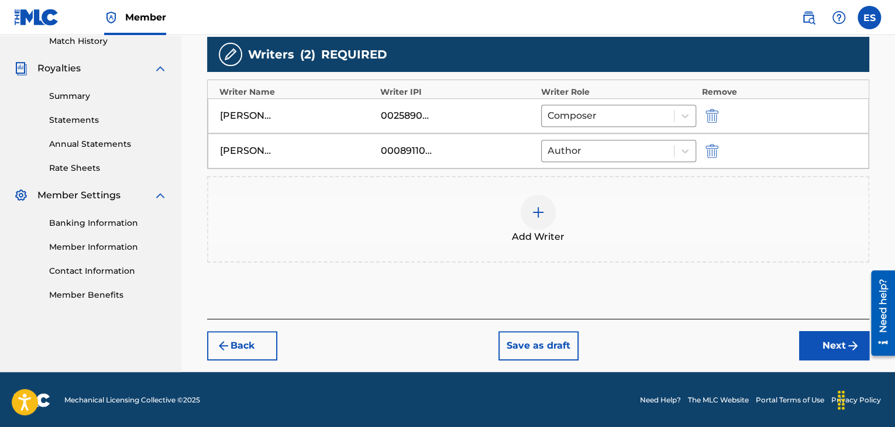
click at [819, 352] on button "Next" at bounding box center [834, 345] width 70 height 29
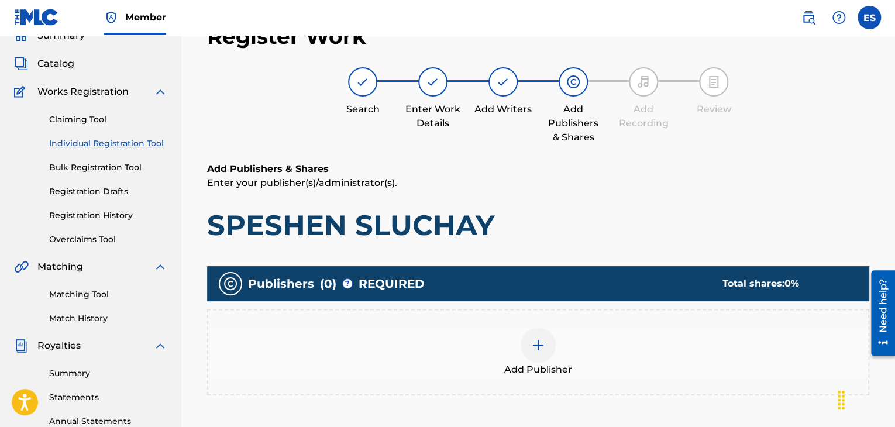
scroll to position [228, 0]
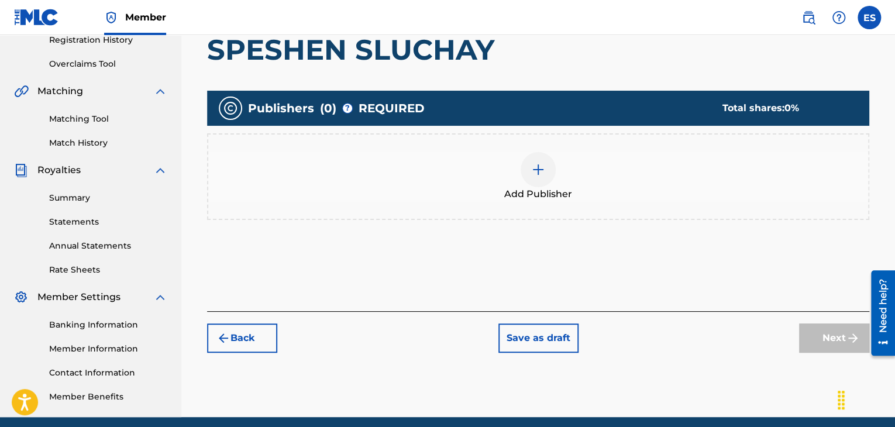
click at [527, 180] on div at bounding box center [537, 169] width 35 height 35
